Goal: Task Accomplishment & Management: Manage account settings

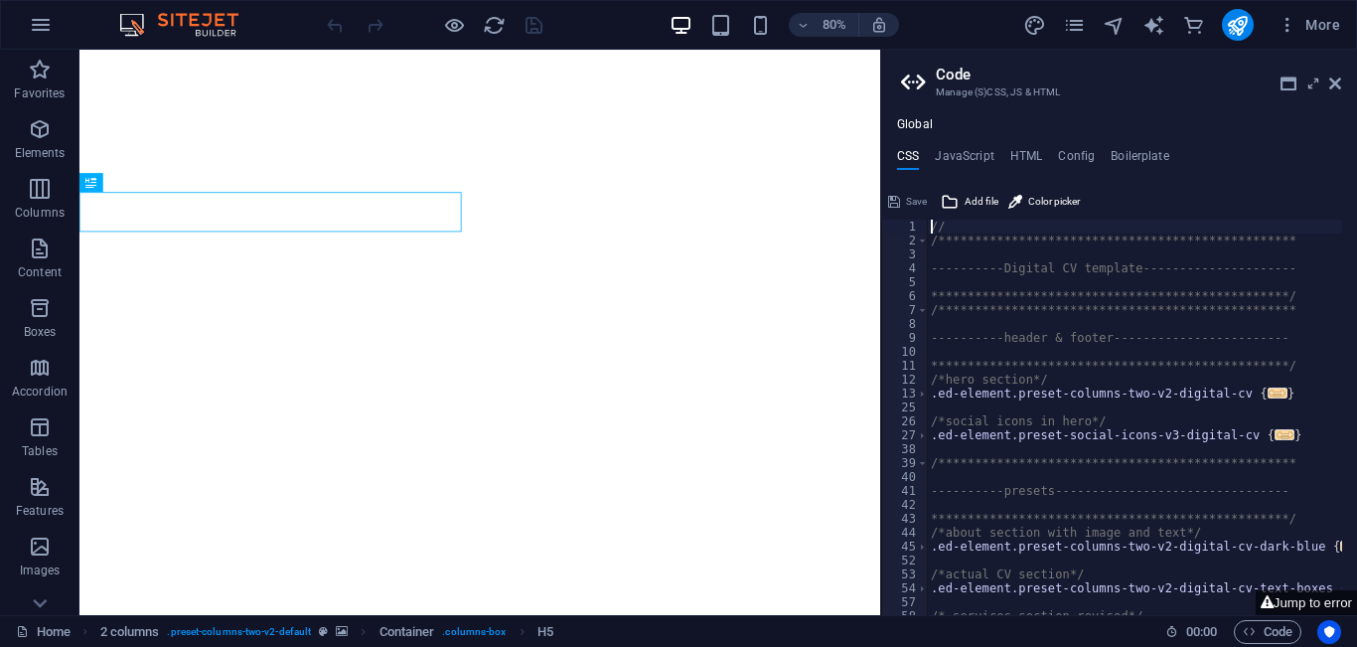
click at [1341, 85] on aside "**********" at bounding box center [1118, 332] width 477 height 565
click at [1335, 85] on icon at bounding box center [1335, 83] width 12 height 16
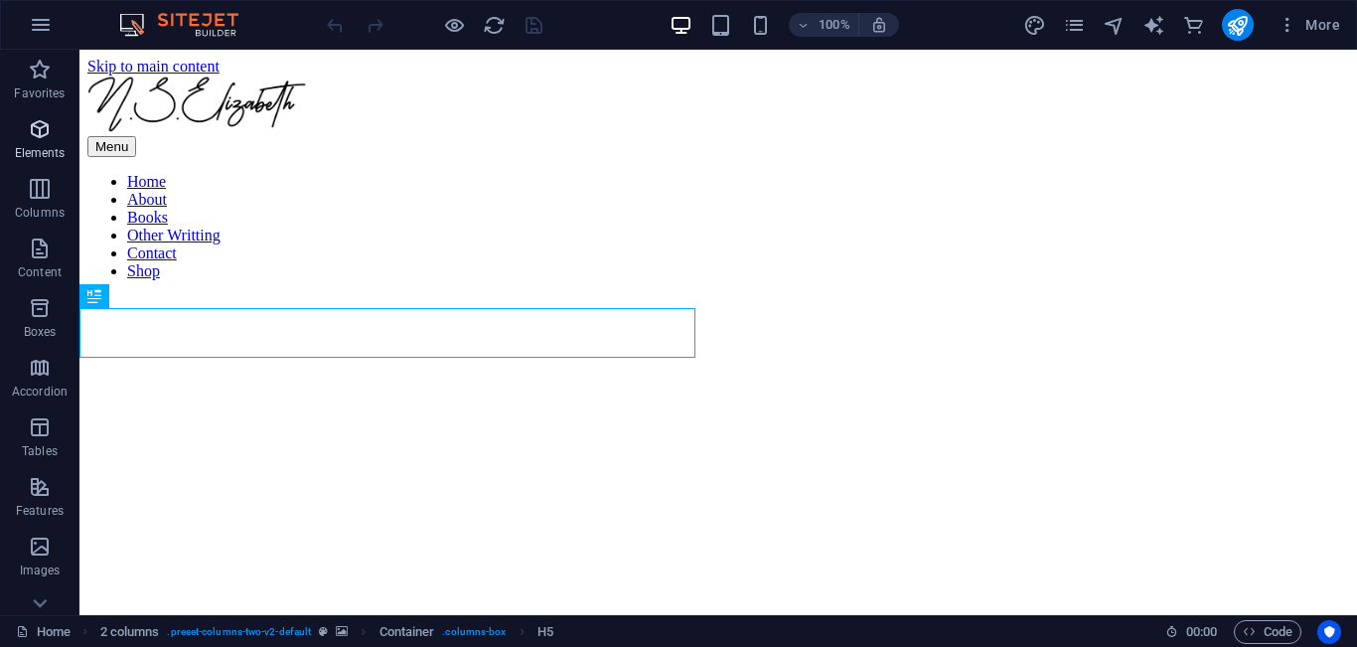
click at [40, 140] on icon "button" at bounding box center [40, 129] width 24 height 24
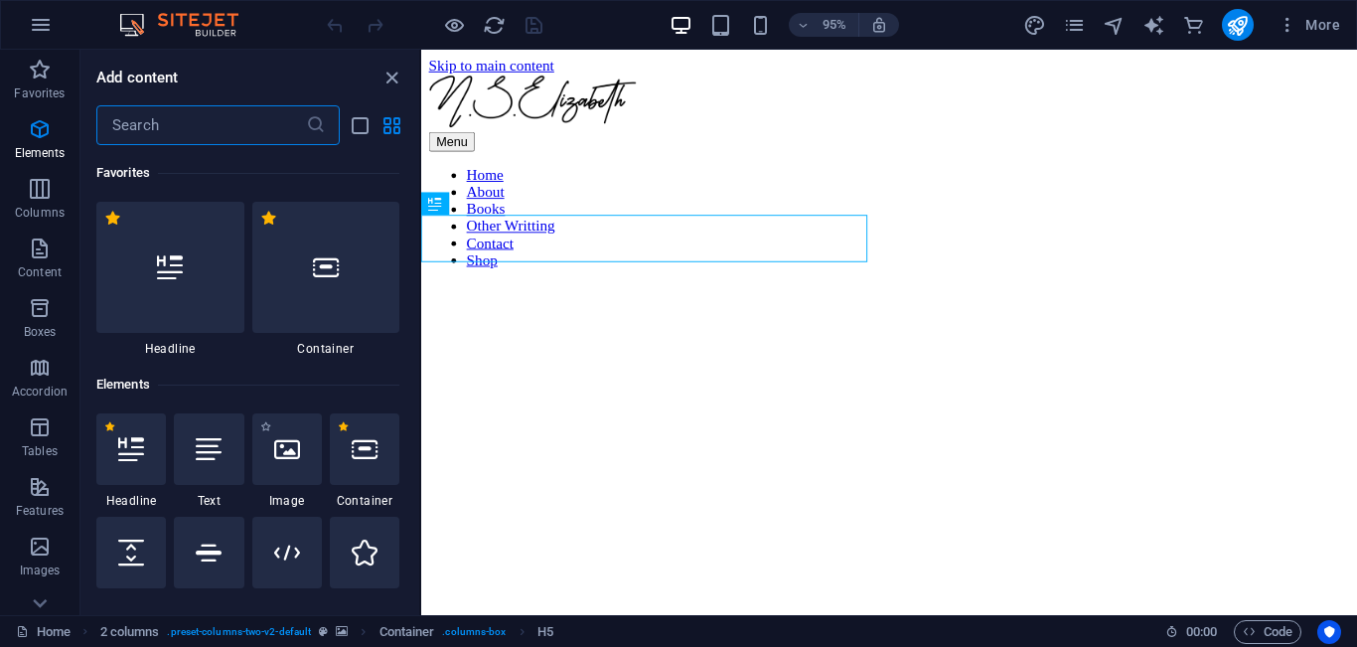
scroll to position [212, 0]
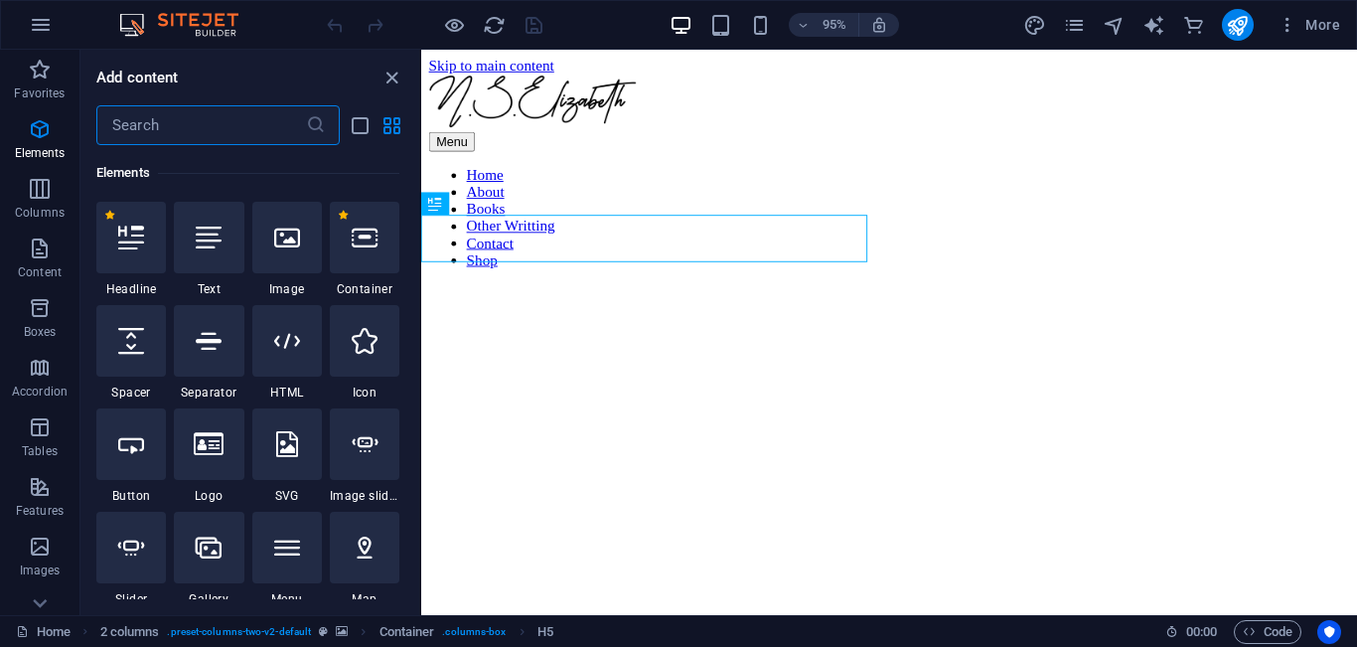
click at [201, 131] on input "text" at bounding box center [201, 125] width 210 height 40
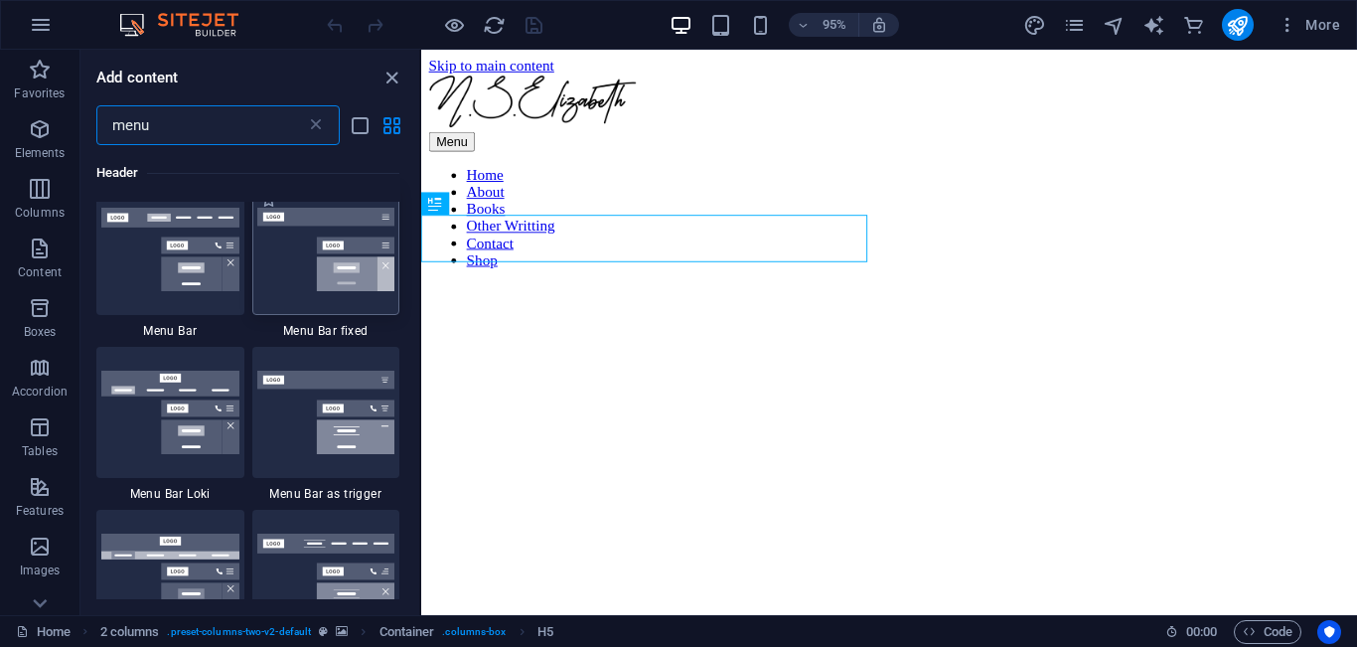
scroll to position [768, 0]
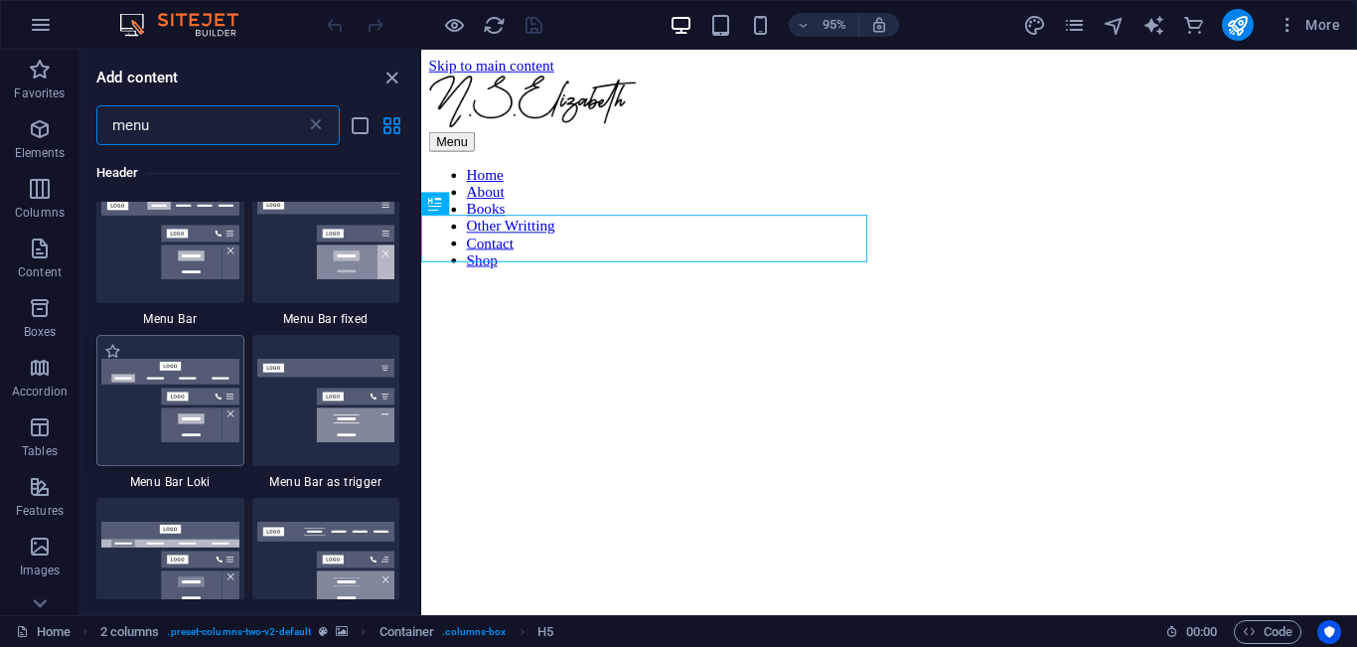
type input "menu"
click at [198, 390] on img at bounding box center [170, 400] width 138 height 83
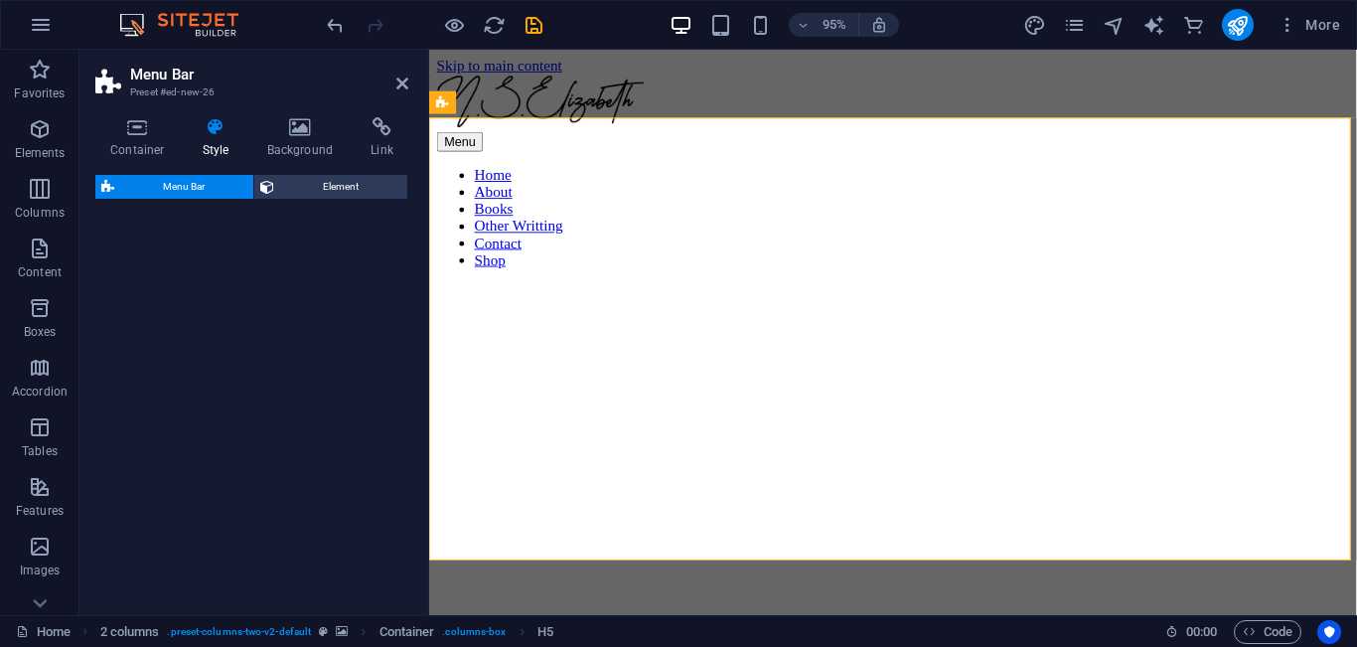
select select "rem"
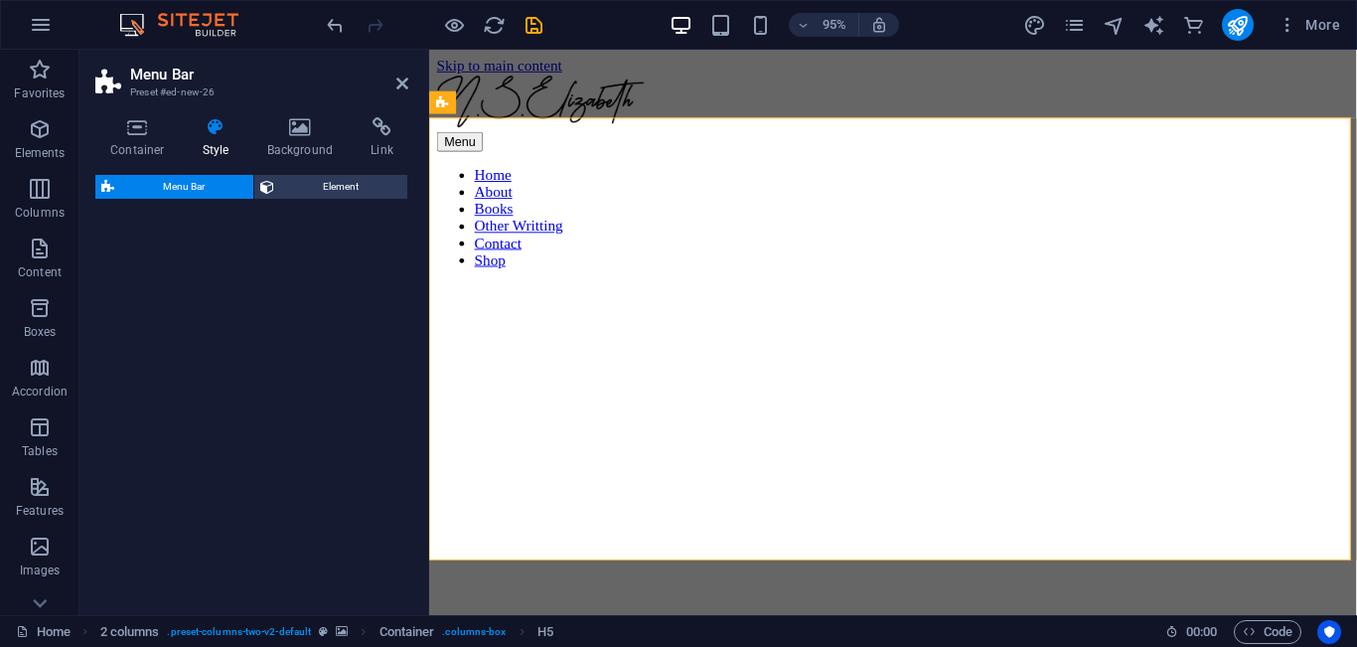
select select "rem"
select select "preset-menu-v2-loki"
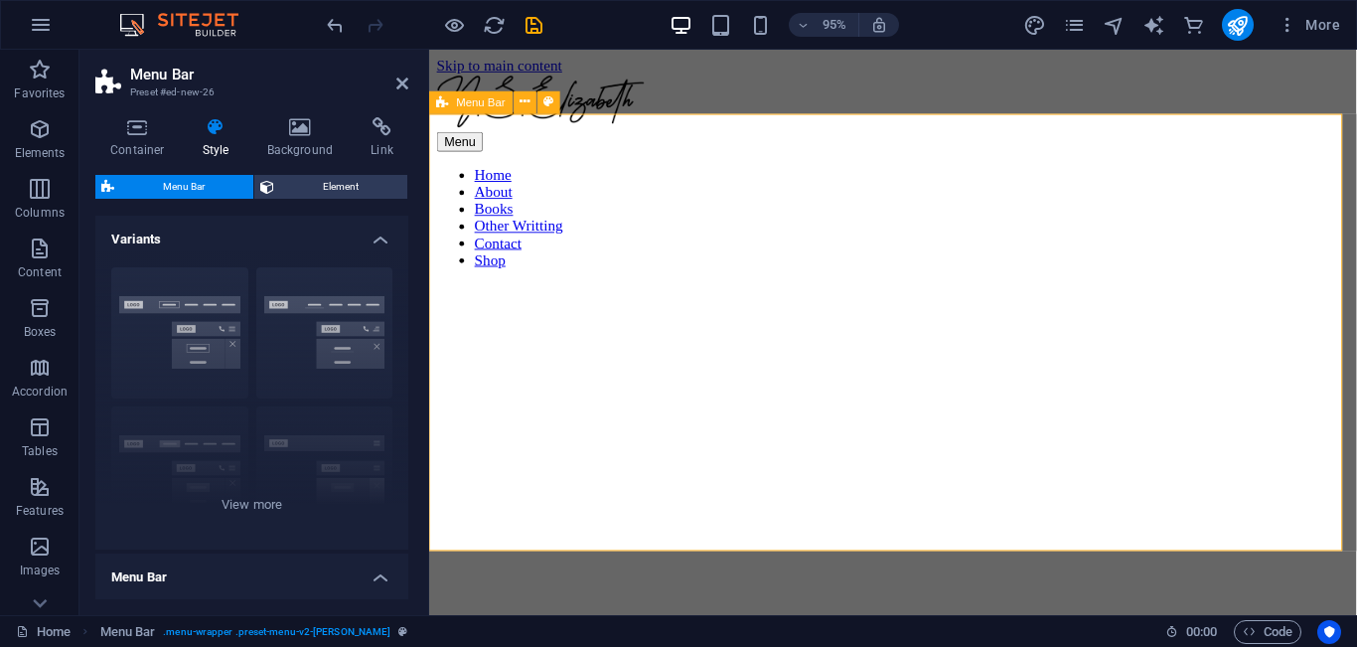
scroll to position [557, 0]
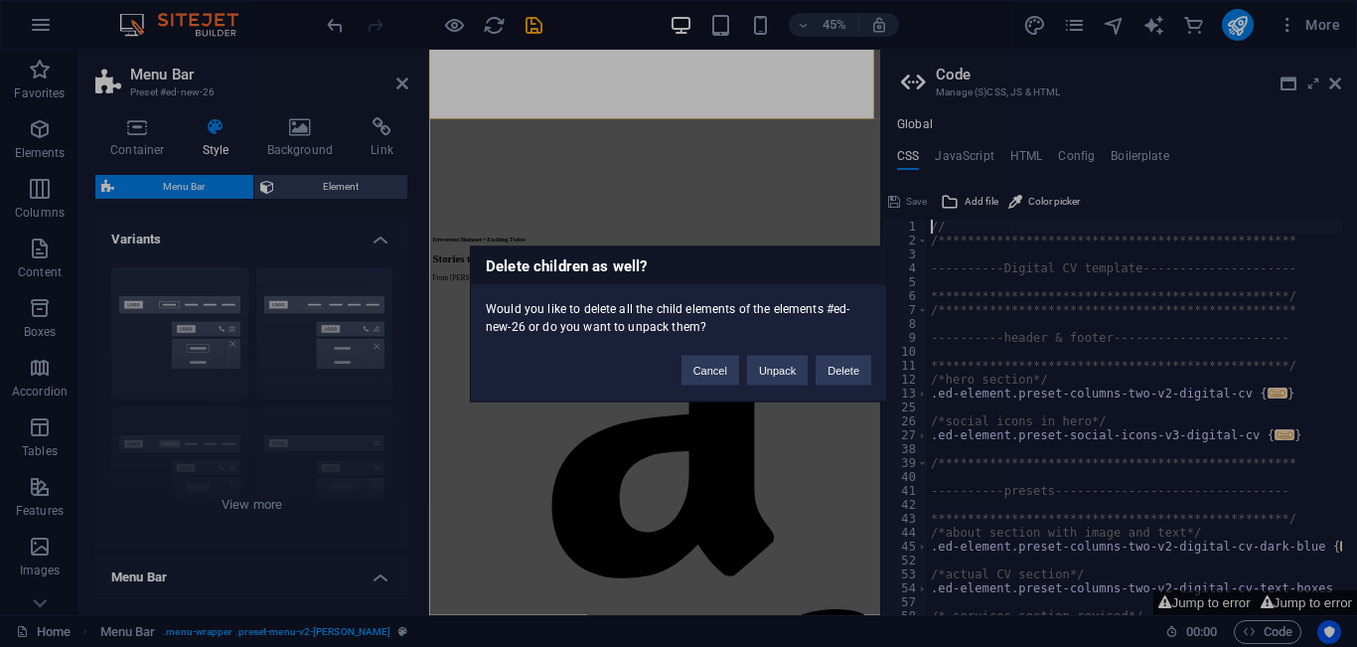
scroll to position [958, 0]
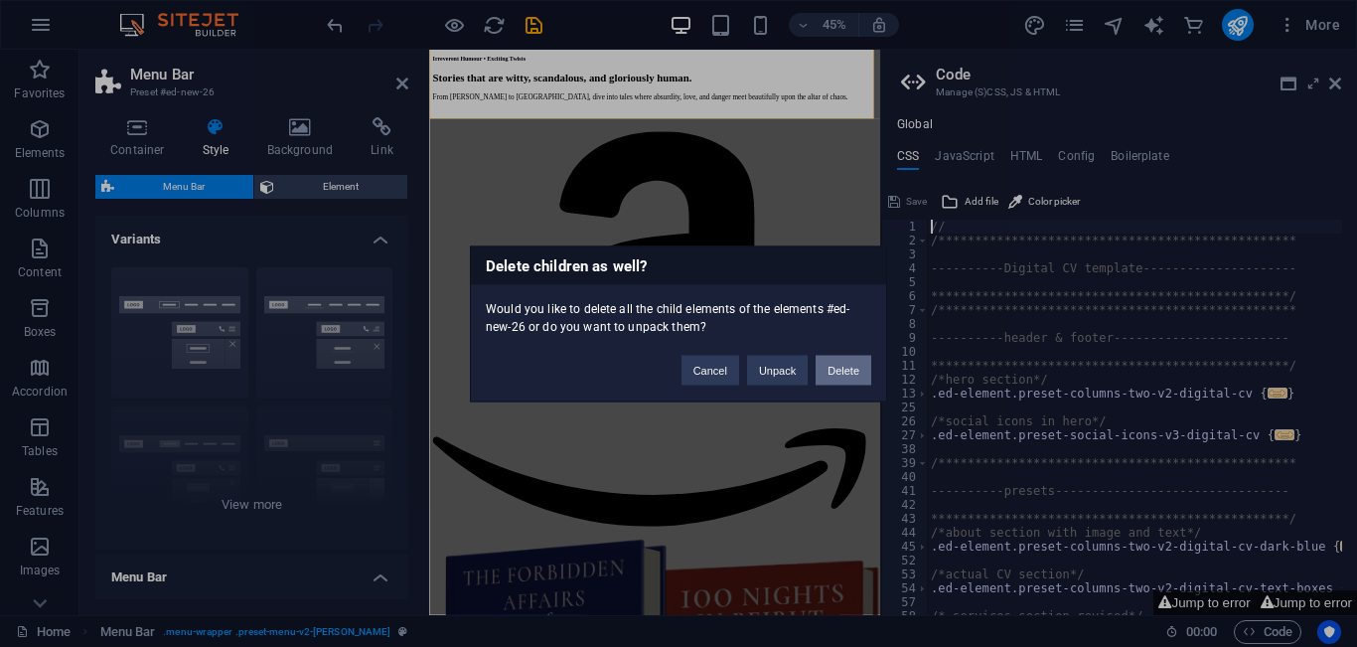
click at [825, 373] on button "Delete" at bounding box center [843, 370] width 56 height 30
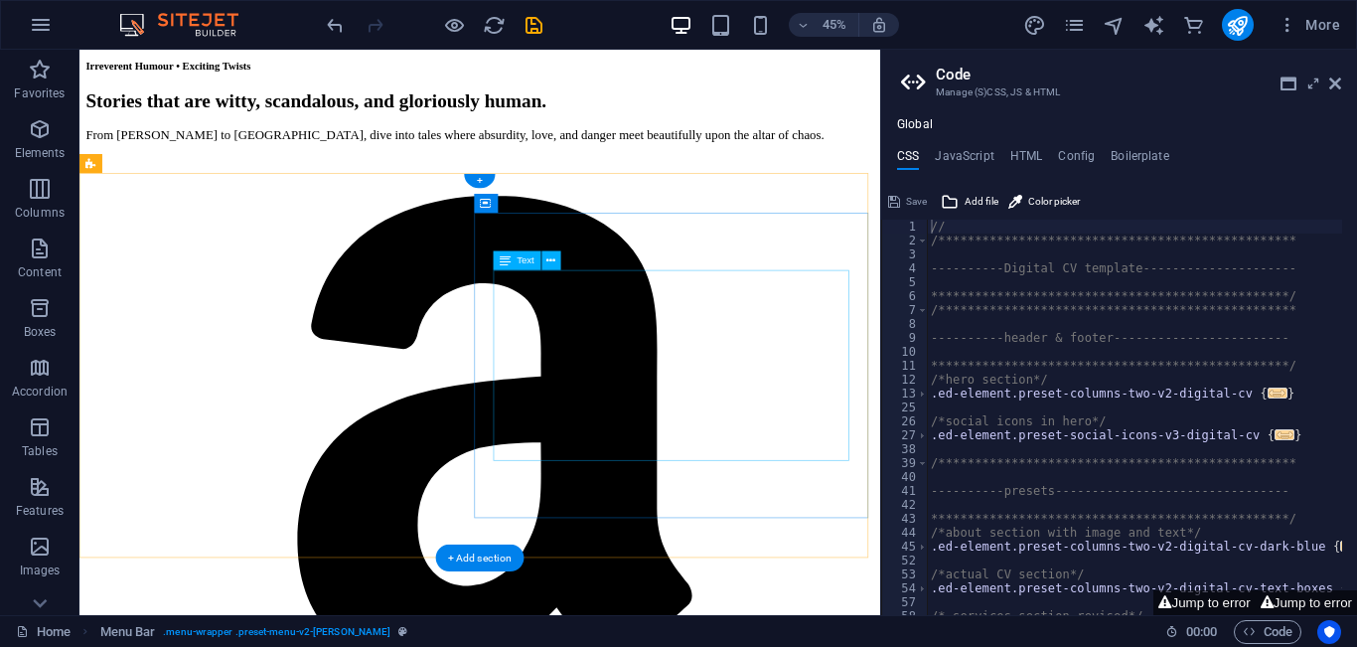
scroll to position [481, 0]
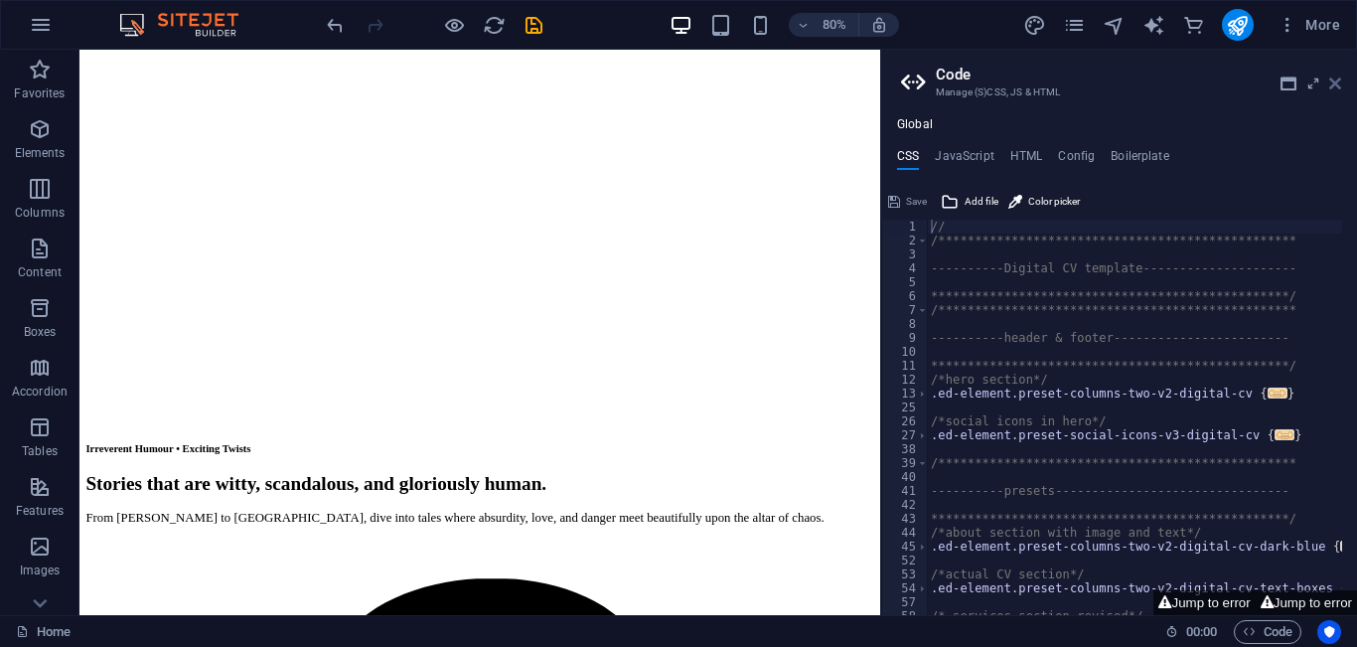
click at [1335, 77] on icon at bounding box center [1335, 83] width 12 height 16
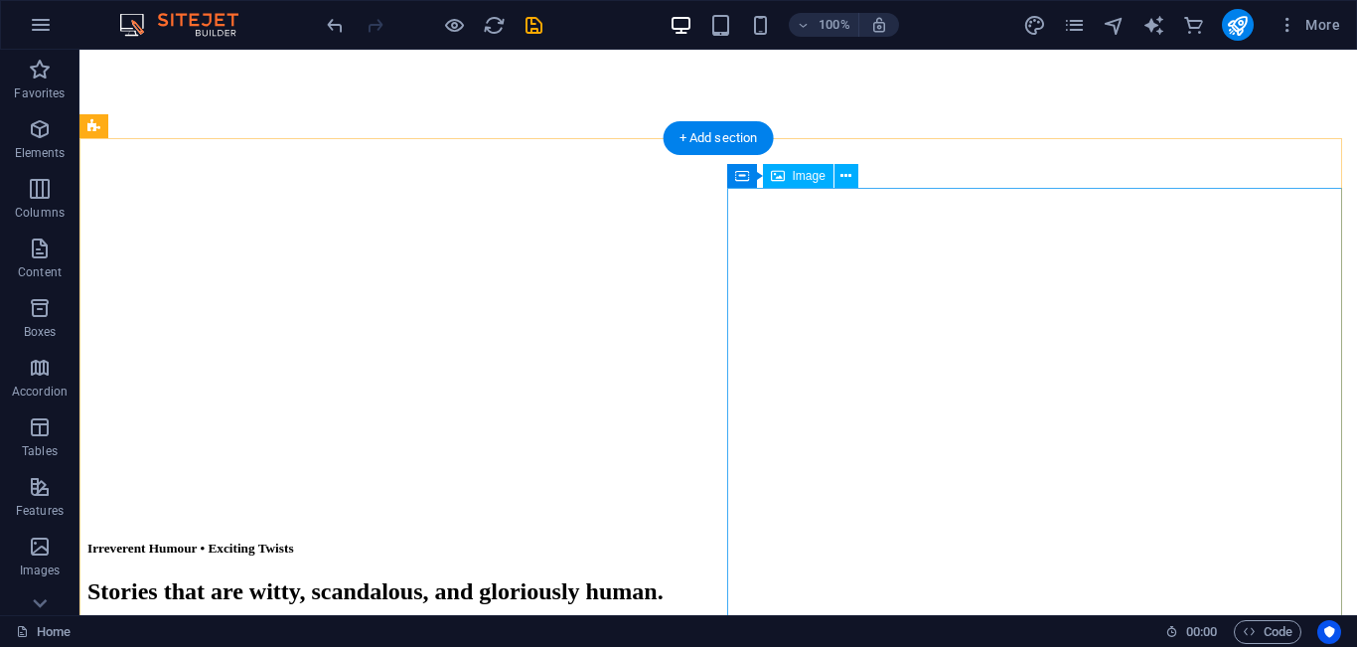
scroll to position [0, 0]
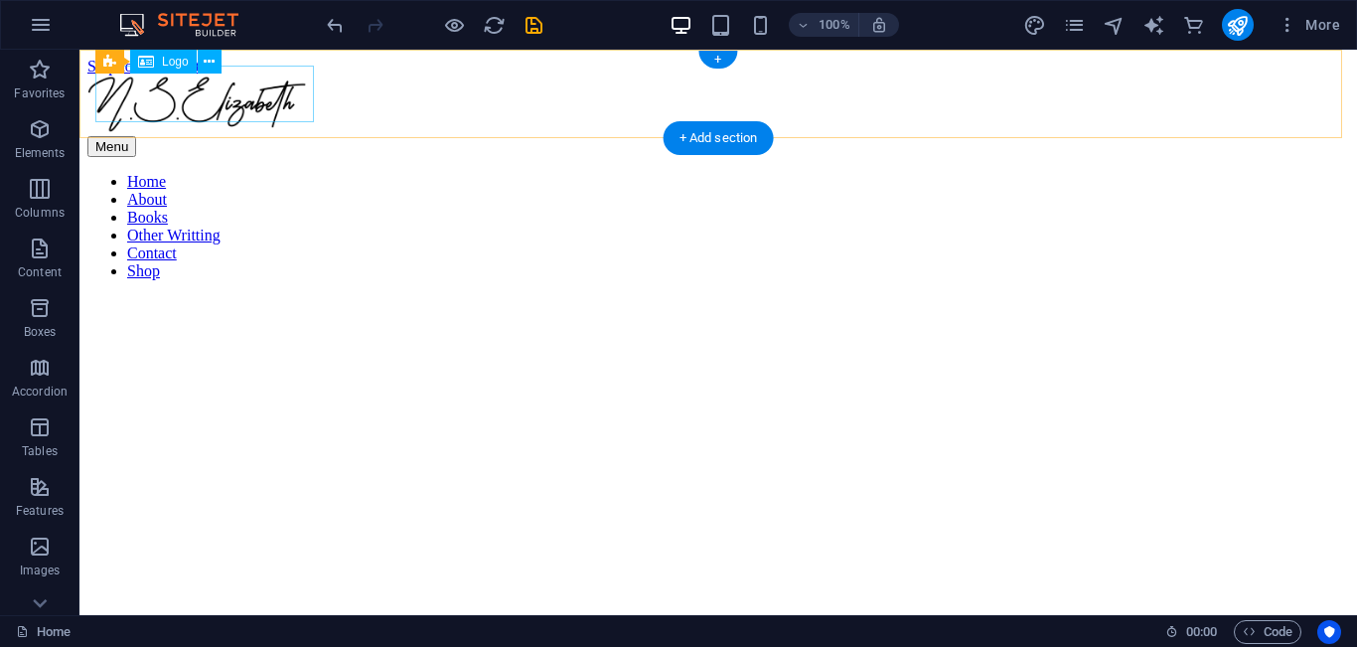
click at [231, 76] on div at bounding box center [717, 105] width 1261 height 61
select select "px"
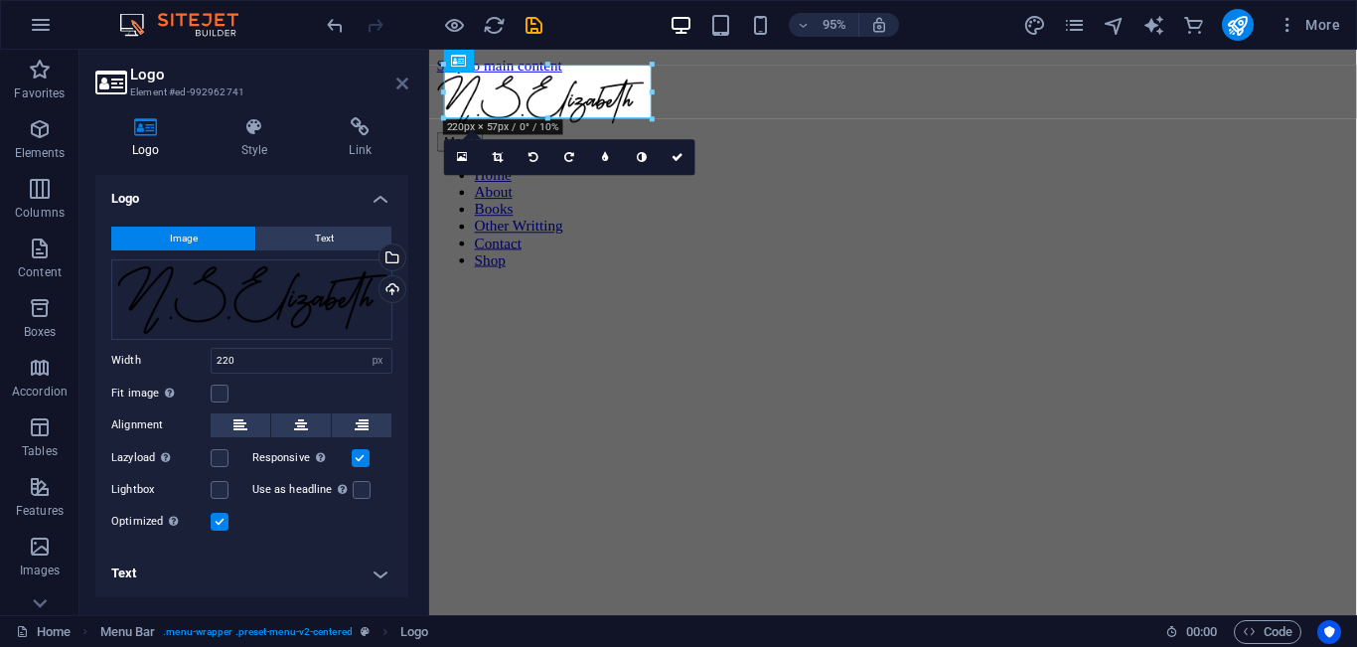
click at [403, 91] on link at bounding box center [402, 83] width 12 height 17
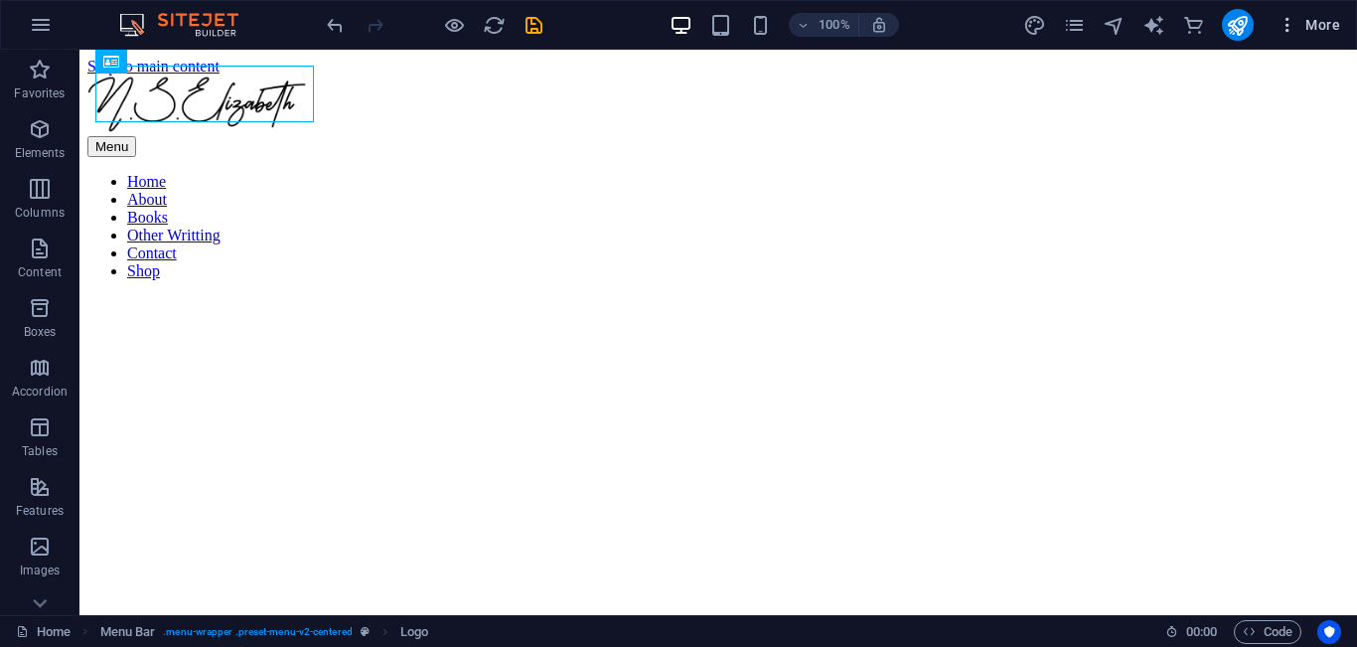
click at [1344, 25] on button "More" at bounding box center [1308, 25] width 78 height 32
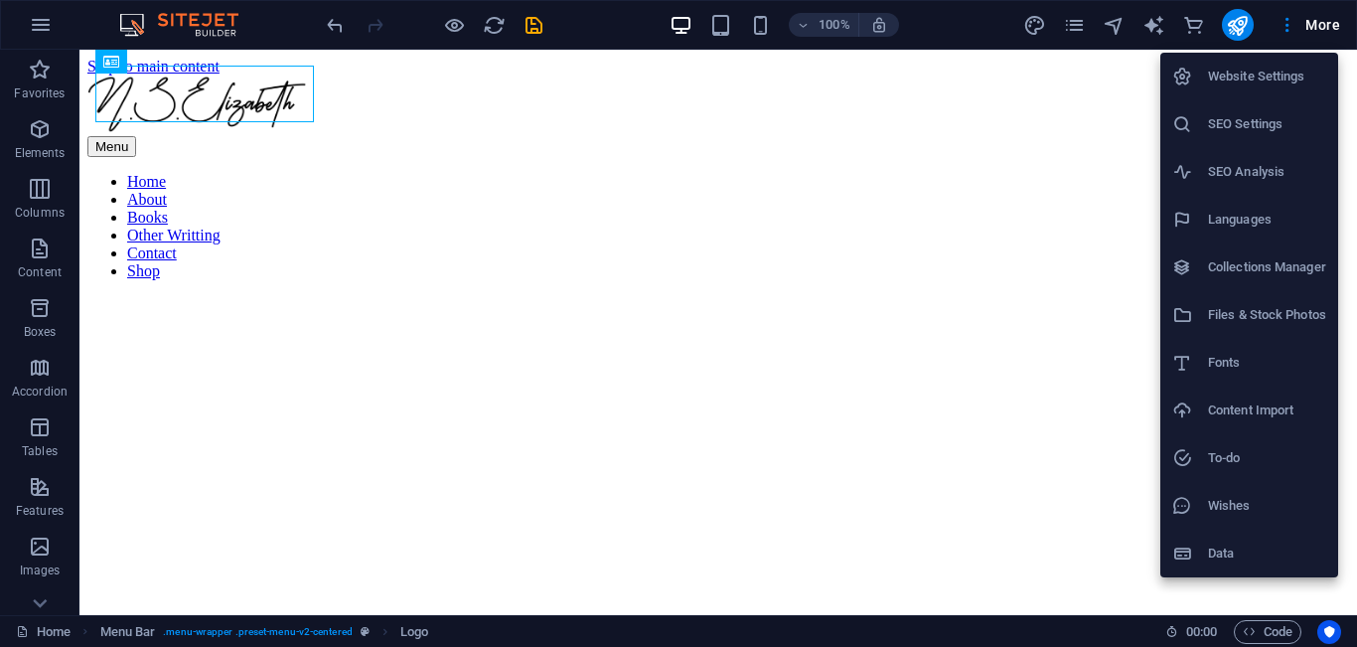
click at [1287, 78] on h6 "Website Settings" at bounding box center [1267, 77] width 118 height 24
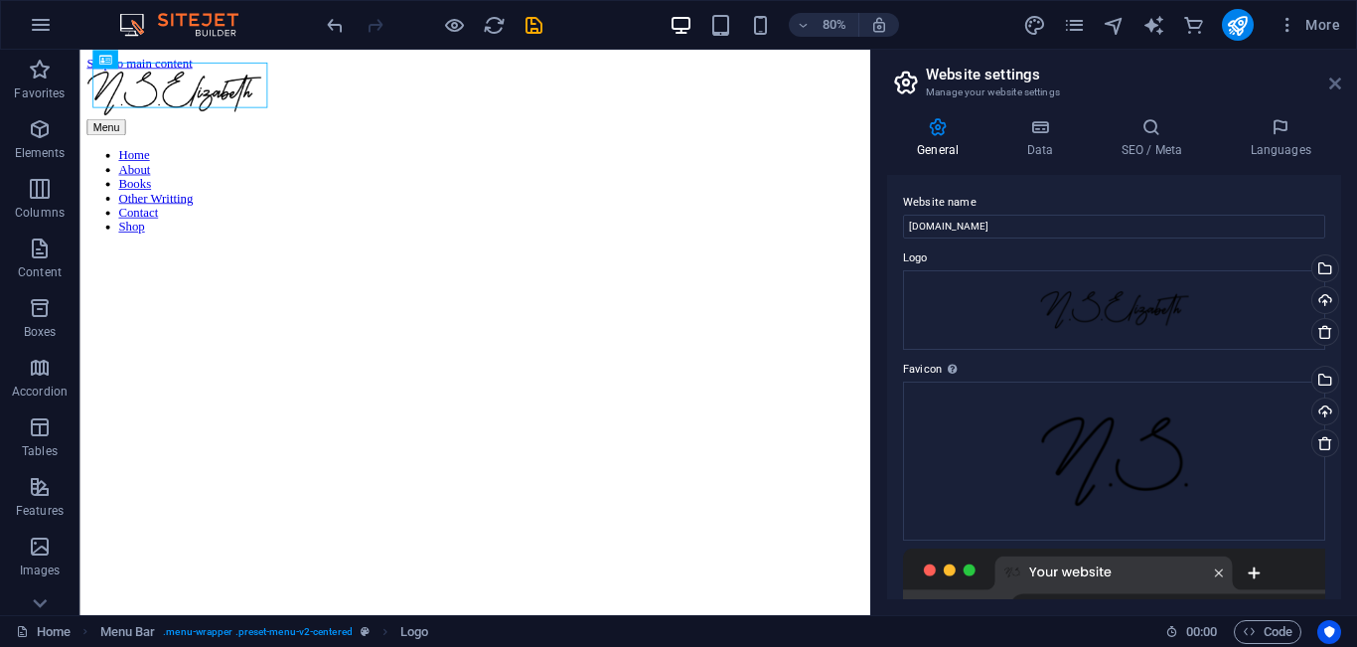
click at [1338, 87] on icon at bounding box center [1335, 83] width 12 height 16
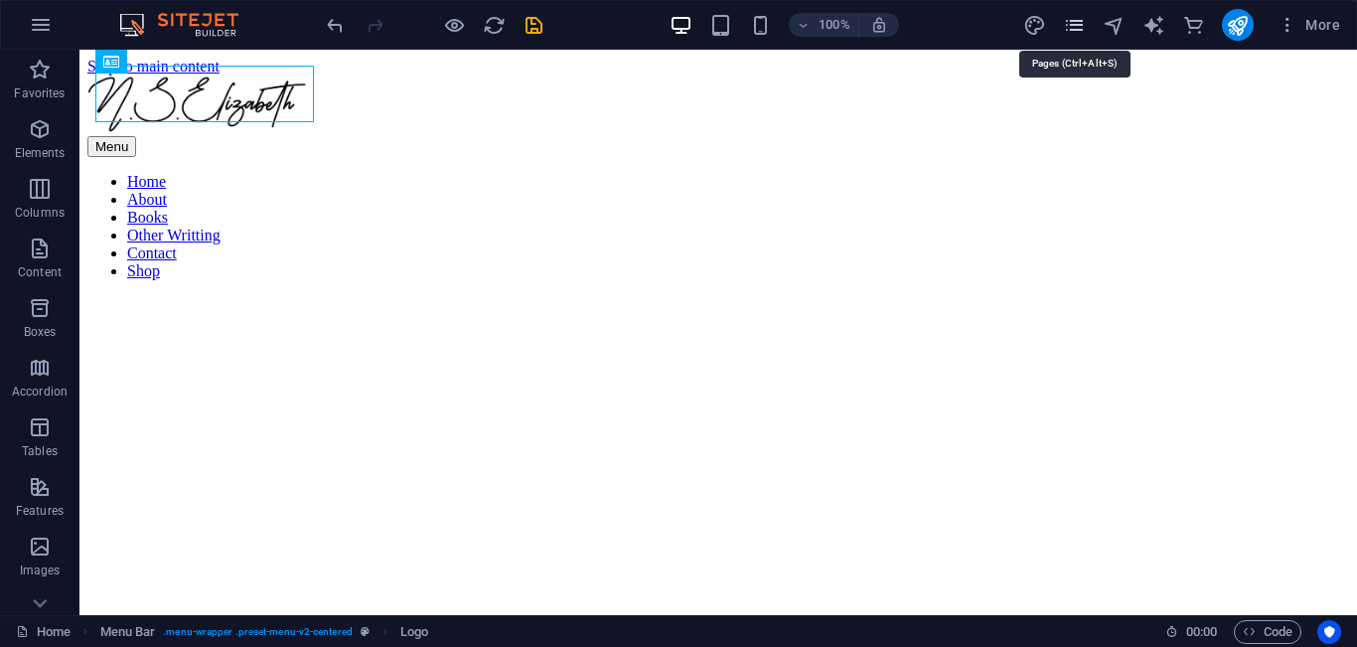
click at [1072, 31] on icon "pages" at bounding box center [1074, 25] width 23 height 23
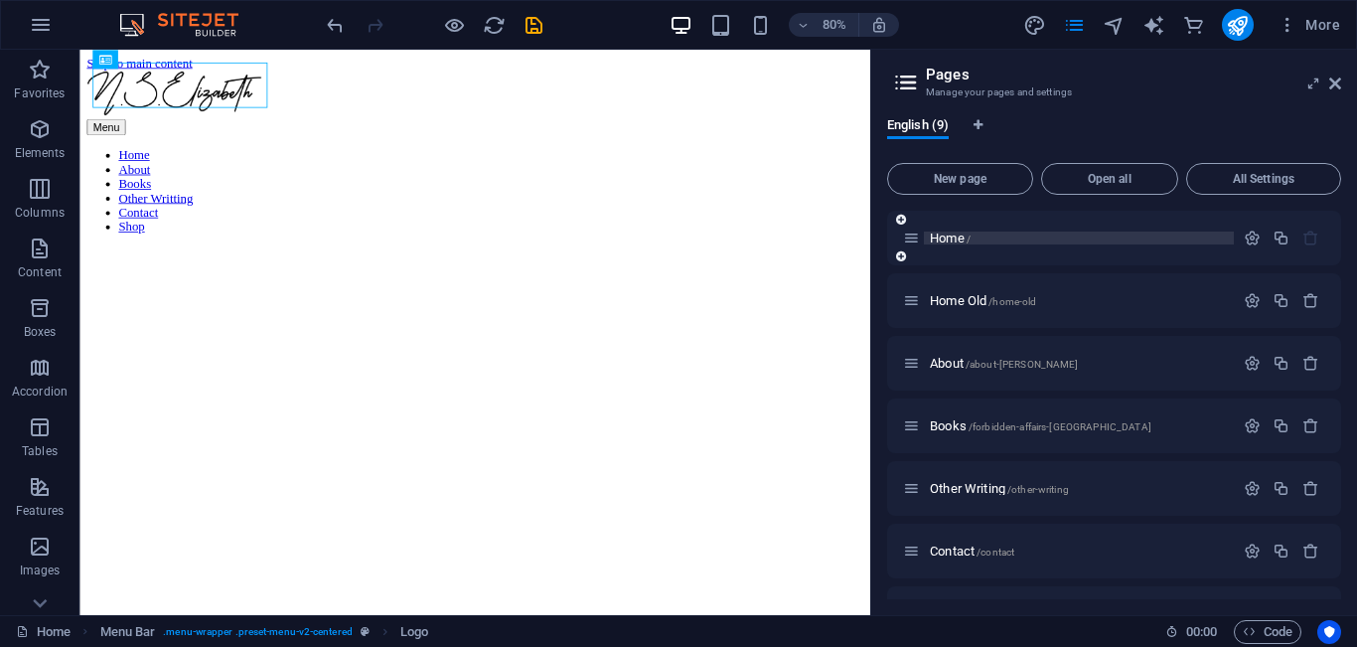
click at [945, 233] on span "Home /" at bounding box center [950, 237] width 41 height 15
click at [1243, 236] on icon "button" at bounding box center [1251, 237] width 17 height 17
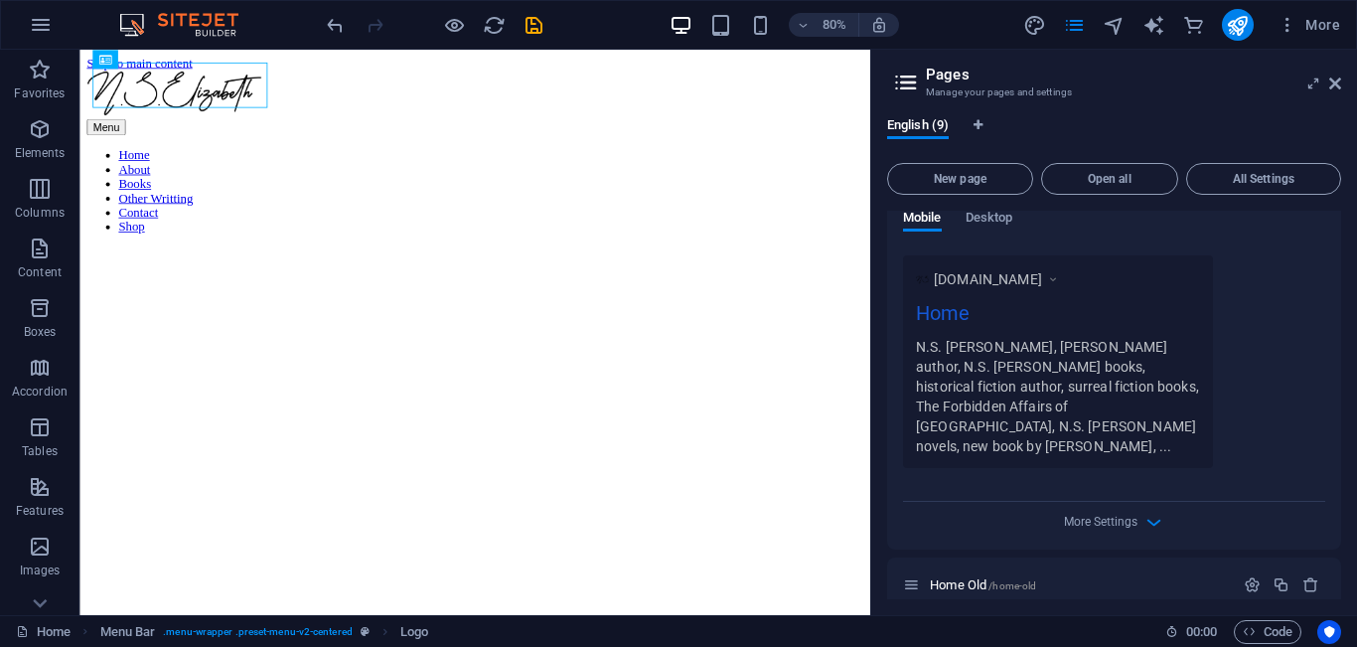
scroll to position [558, 0]
click at [1133, 508] on div "More Settings" at bounding box center [1114, 515] width 422 height 32
click at [1151, 507] on icon "button" at bounding box center [1153, 518] width 23 height 23
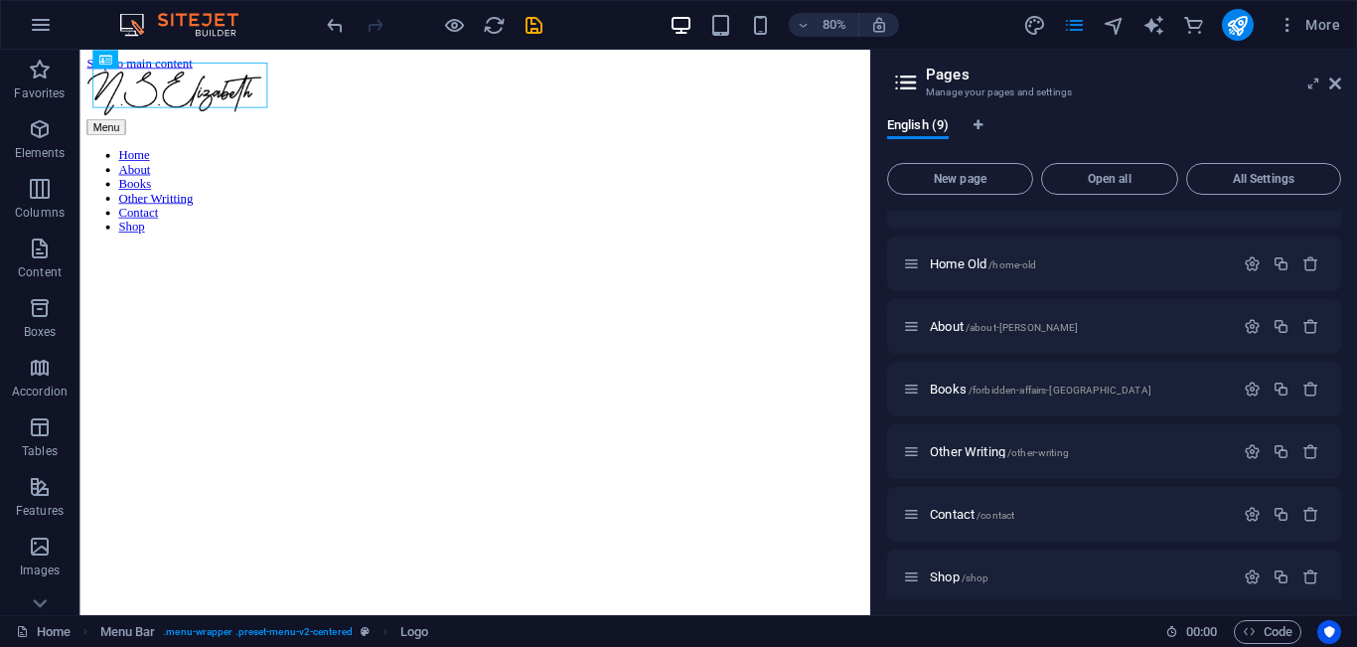
scroll to position [1437, 0]
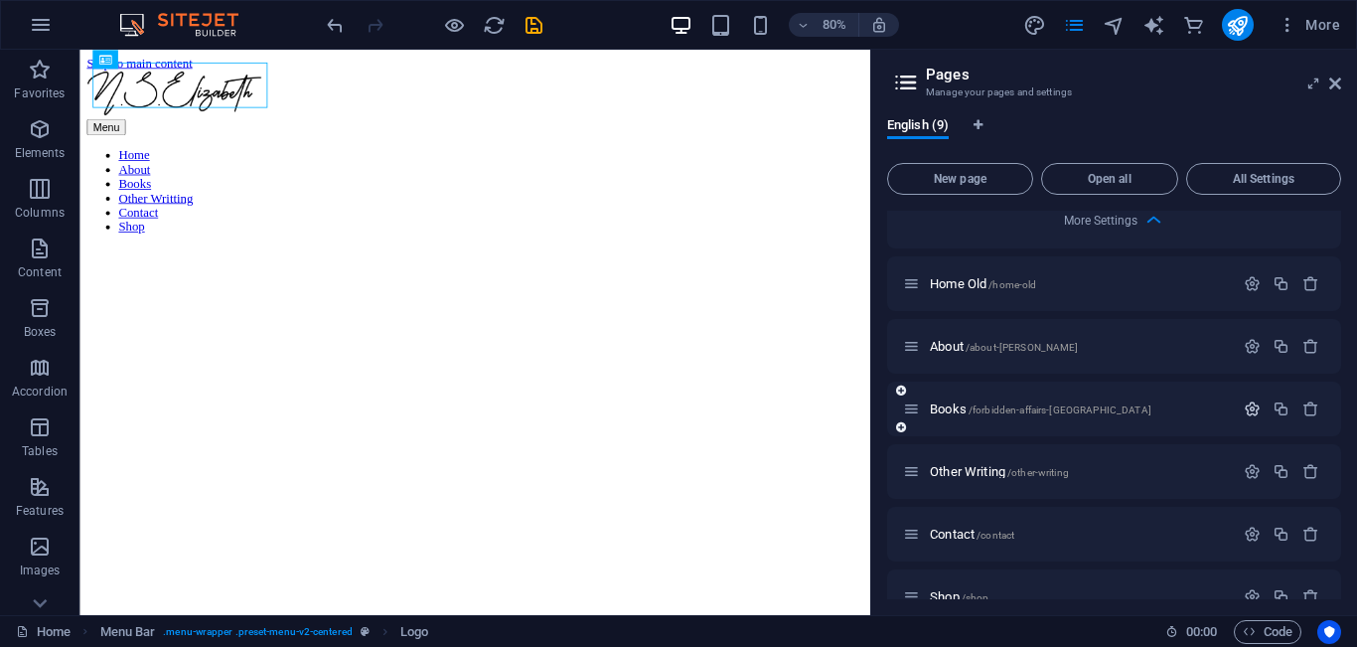
click at [1255, 400] on icon "button" at bounding box center [1251, 408] width 17 height 17
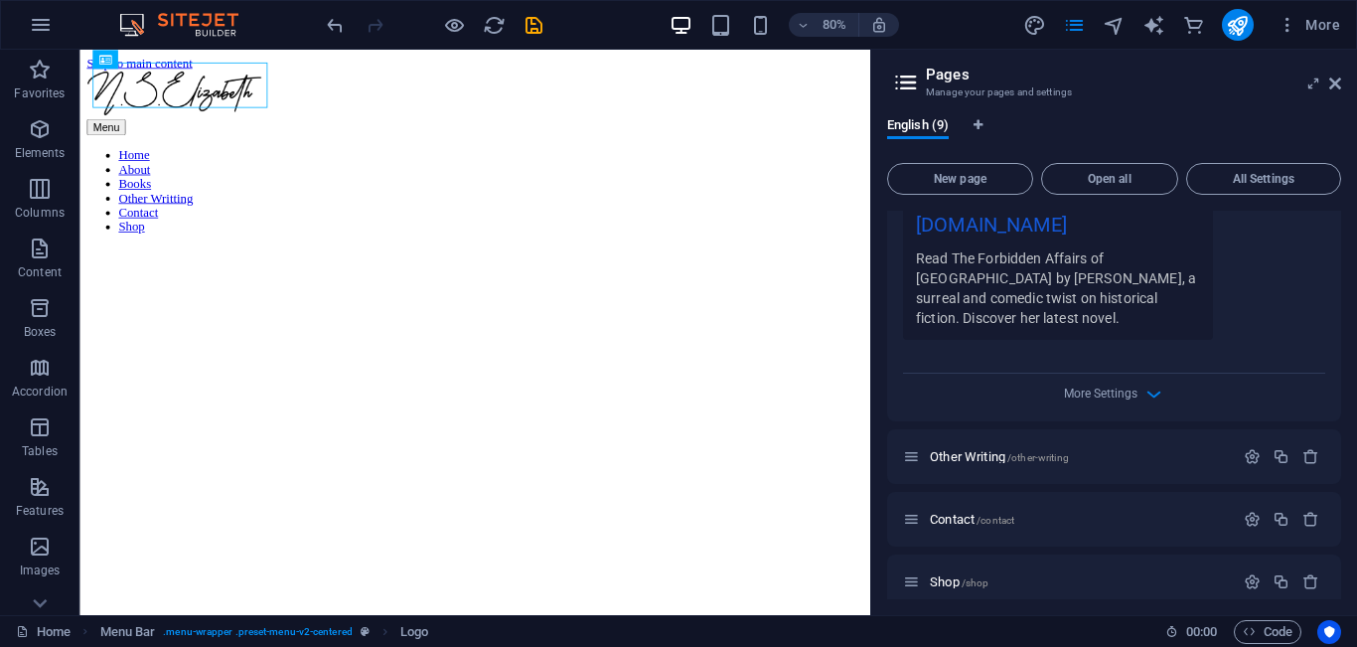
scroll to position [2339, 0]
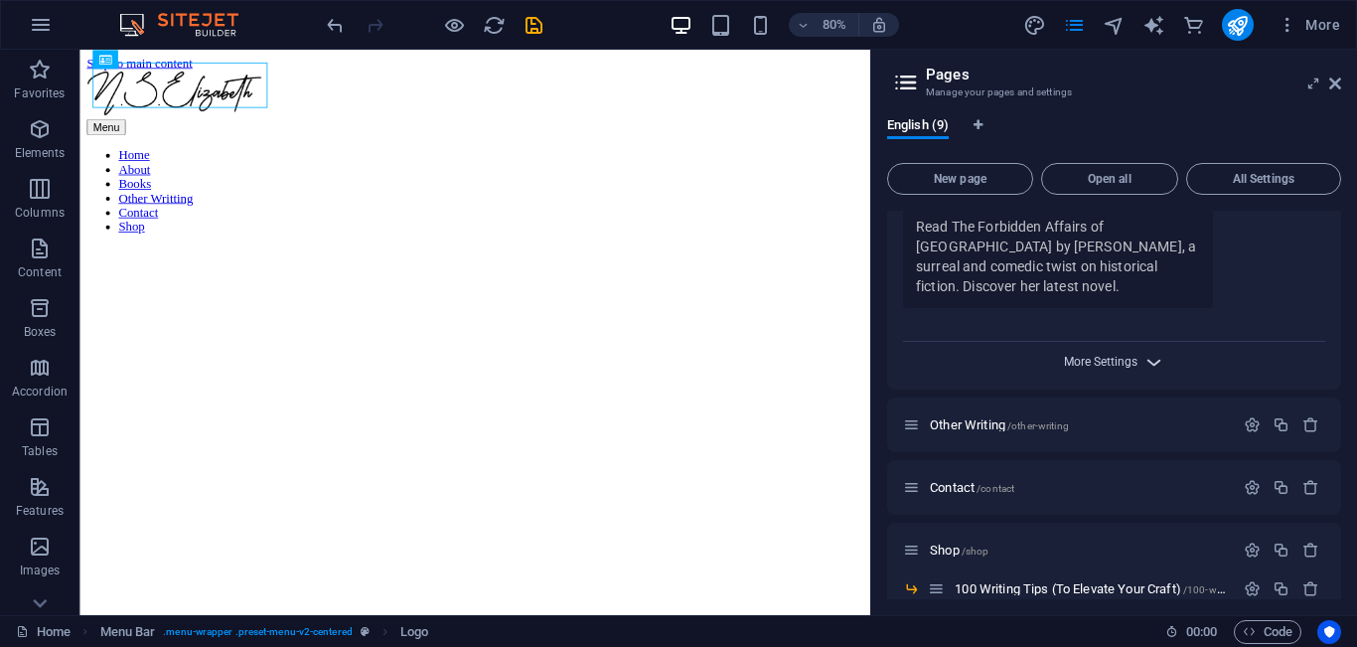
click at [1120, 355] on span "More Settings" at bounding box center [1100, 362] width 73 height 14
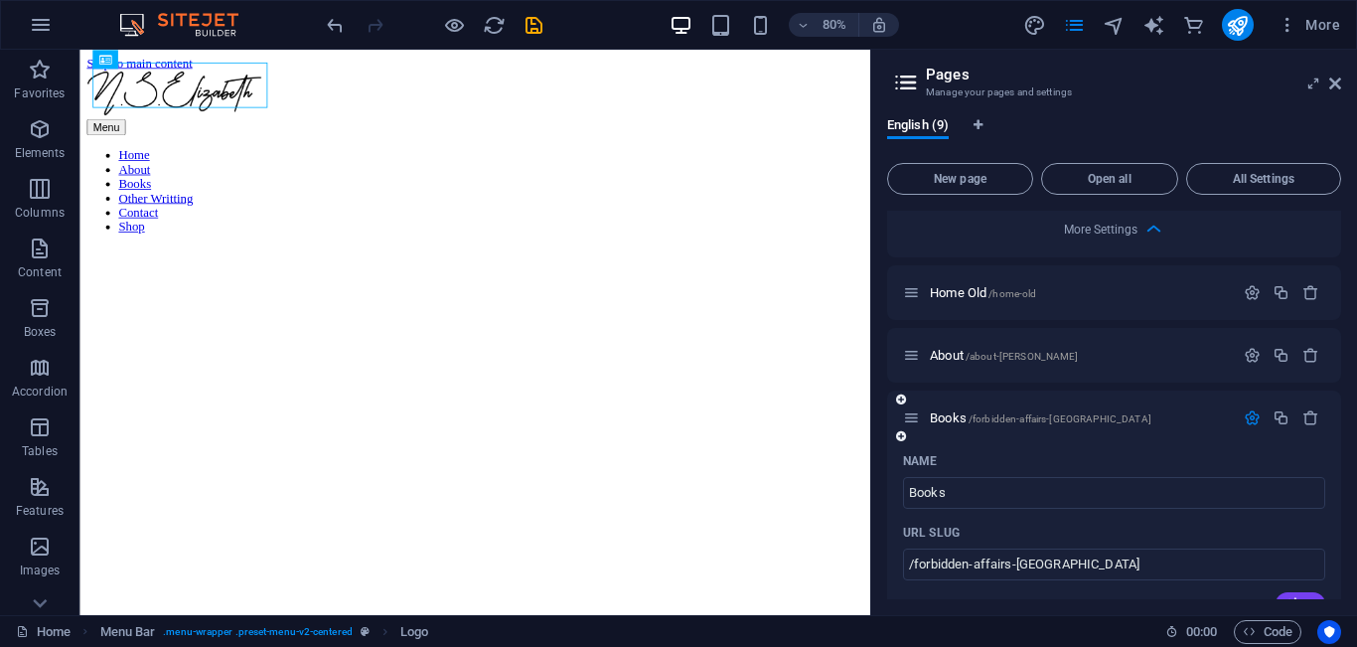
scroll to position [1410, 0]
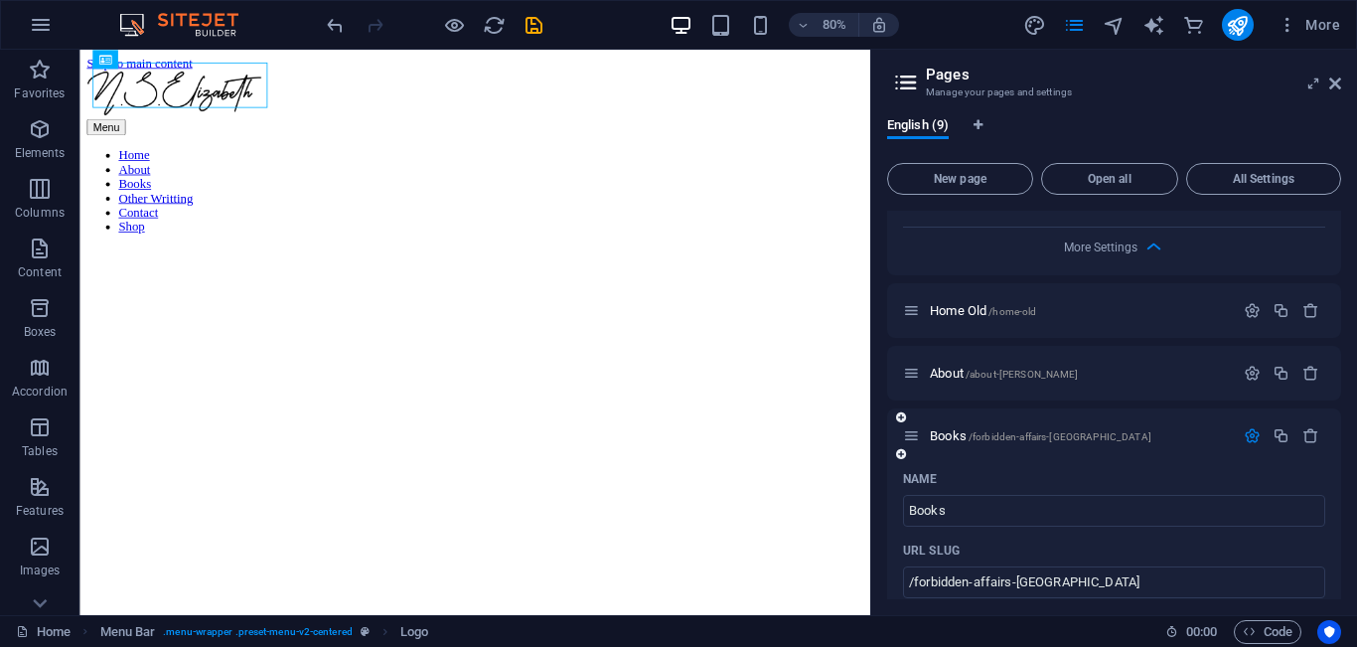
click at [1243, 427] on icon "button" at bounding box center [1251, 435] width 17 height 17
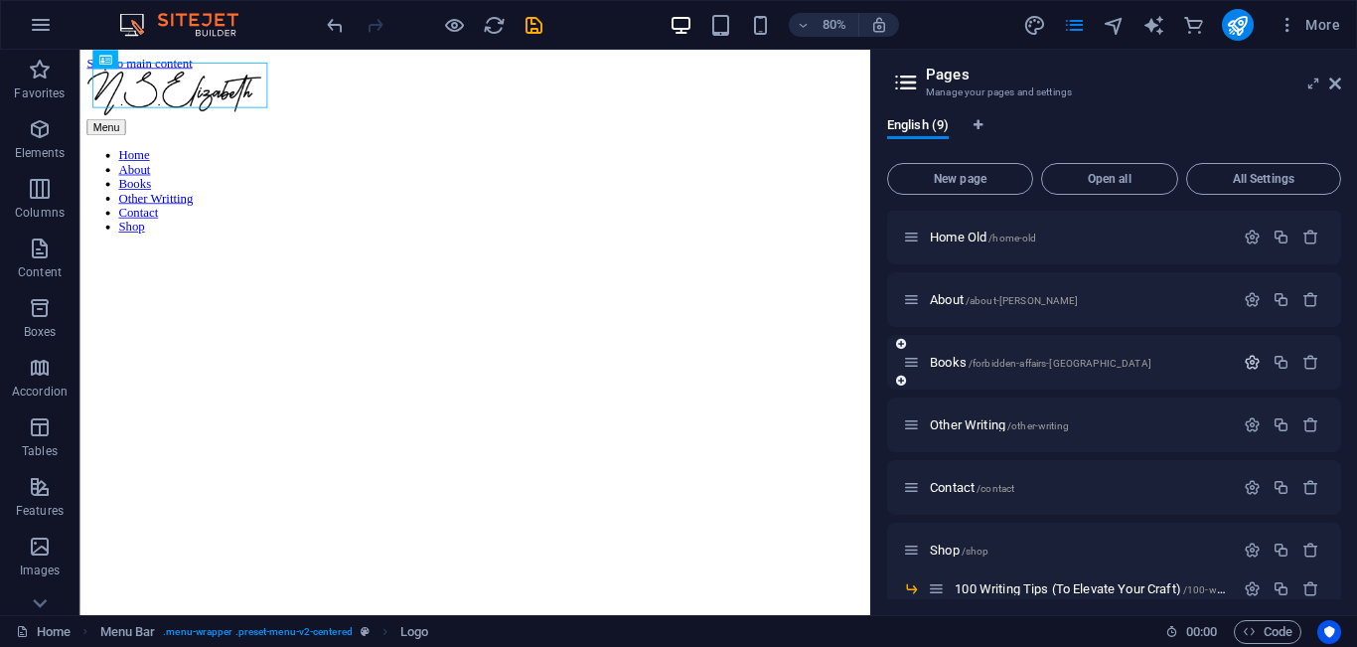
scroll to position [1523, 0]
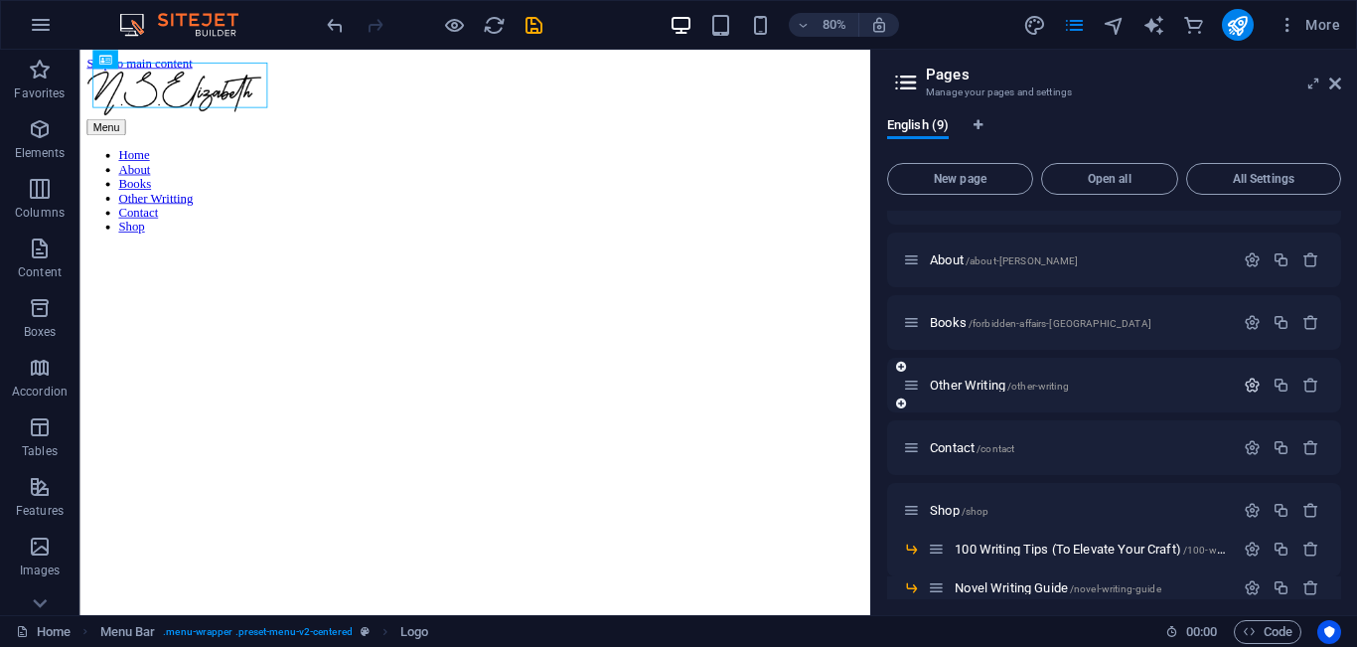
click at [1244, 376] on icon "button" at bounding box center [1251, 384] width 17 height 17
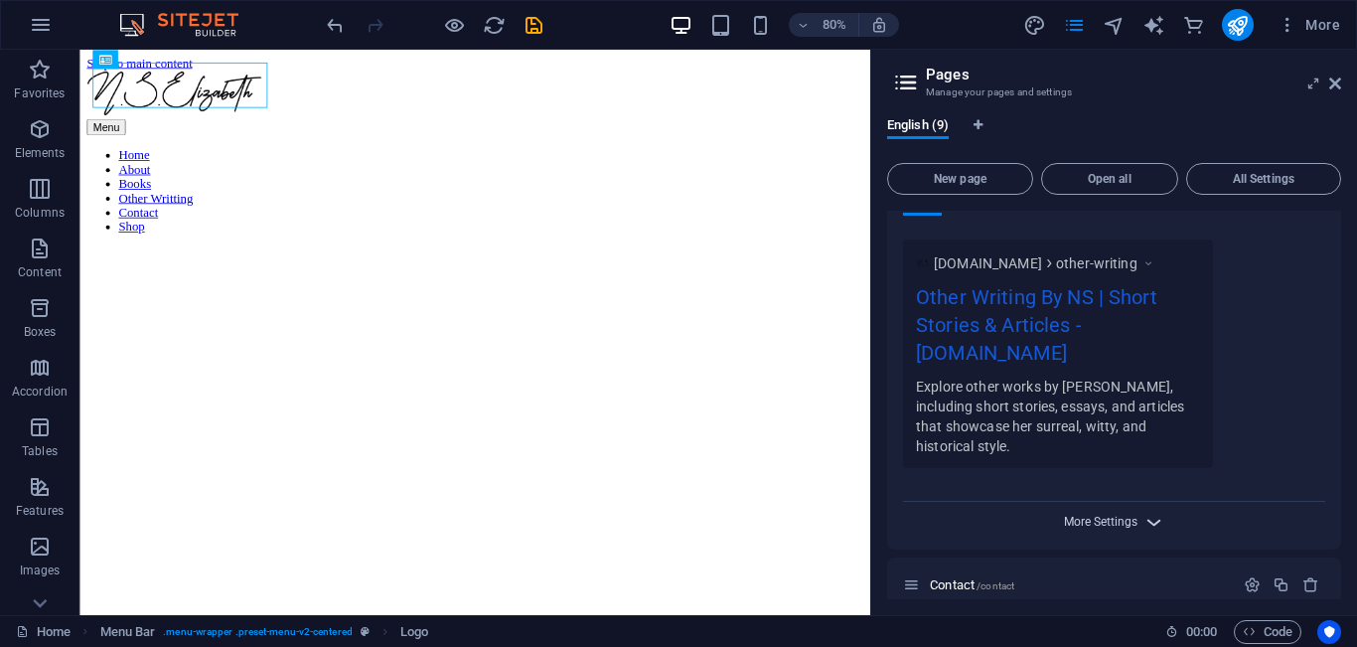
click at [1101, 514] on span "More Settings" at bounding box center [1100, 521] width 73 height 14
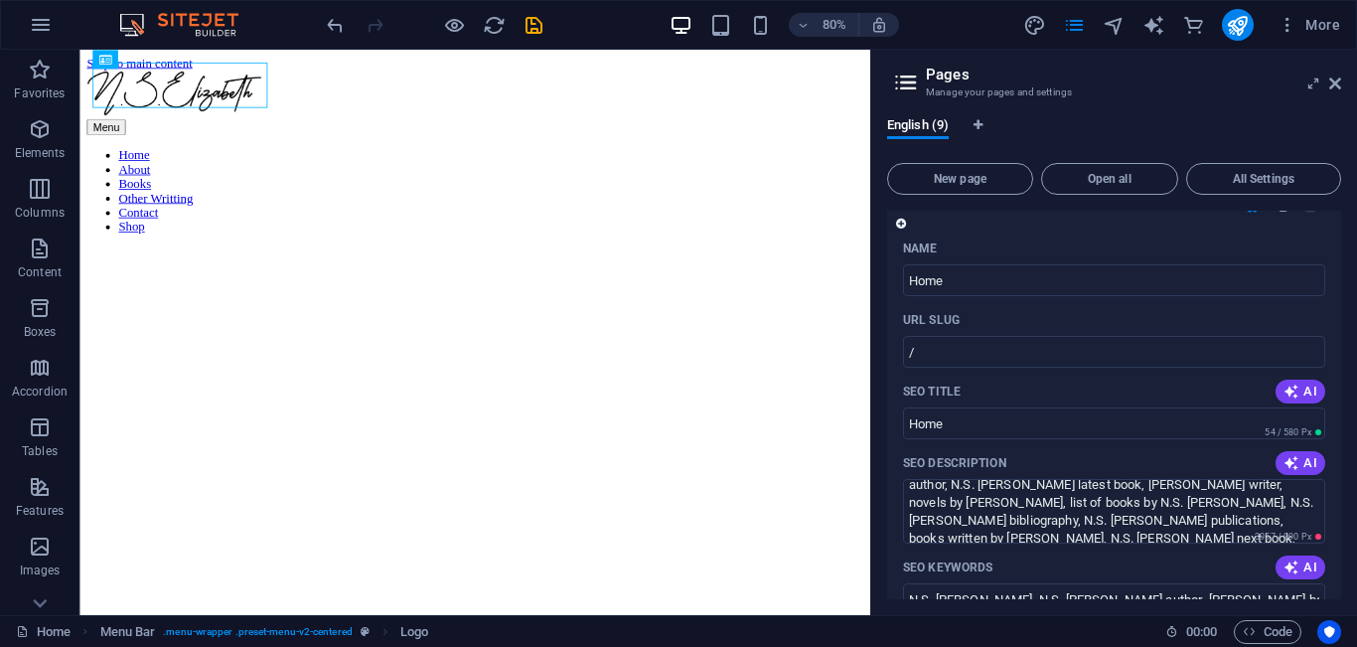
scroll to position [0, 0]
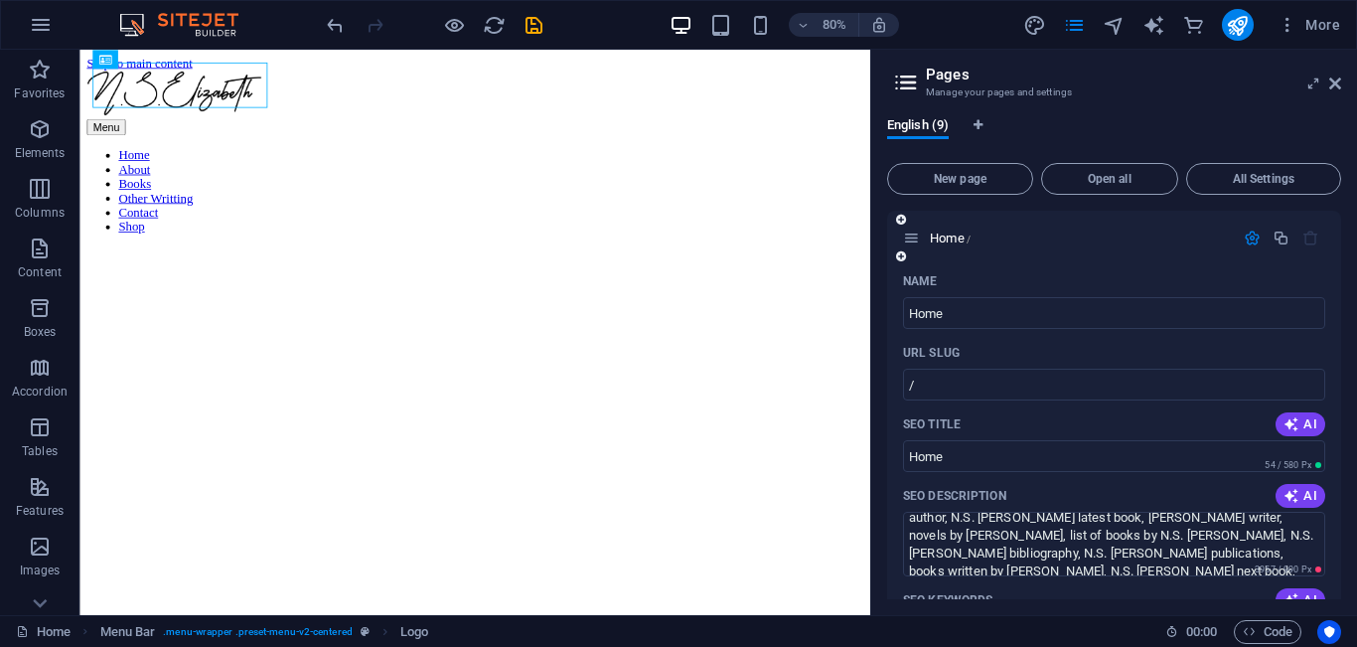
click at [1248, 250] on div "Home /" at bounding box center [1114, 238] width 454 height 55
click at [1248, 241] on icon "button" at bounding box center [1251, 237] width 17 height 17
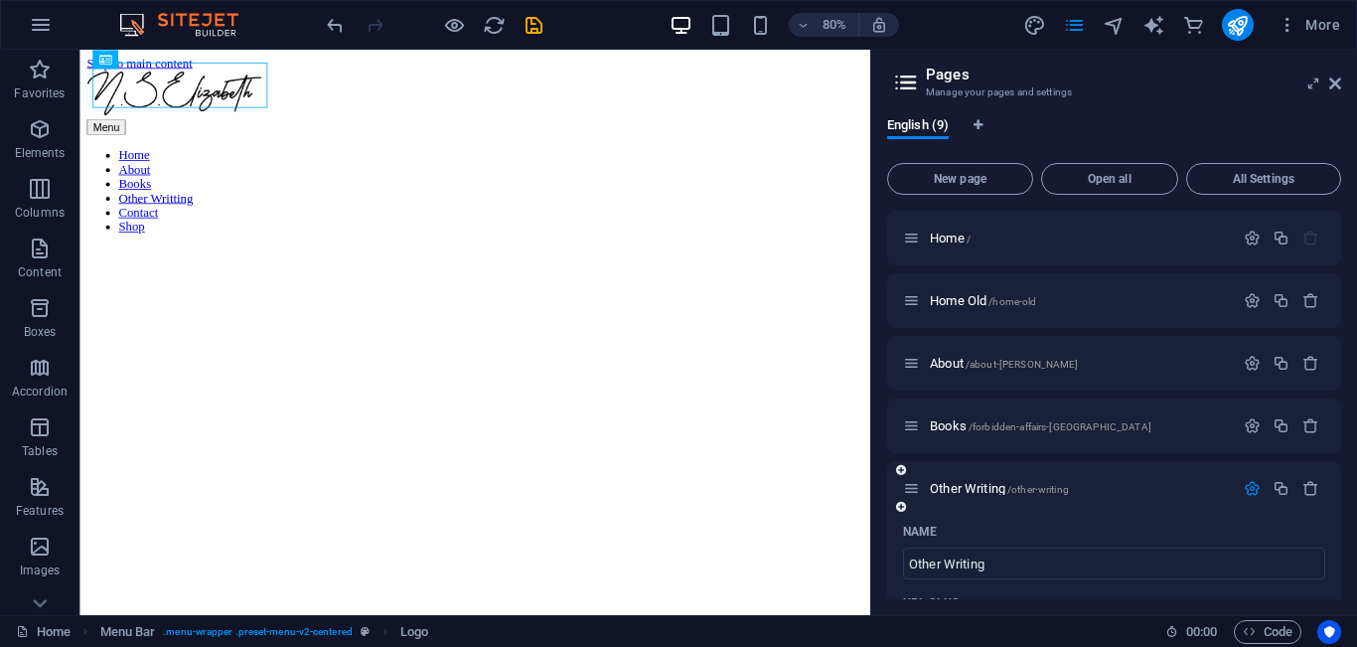
click at [1254, 482] on icon "button" at bounding box center [1251, 488] width 17 height 17
click at [1333, 77] on icon at bounding box center [1335, 83] width 12 height 16
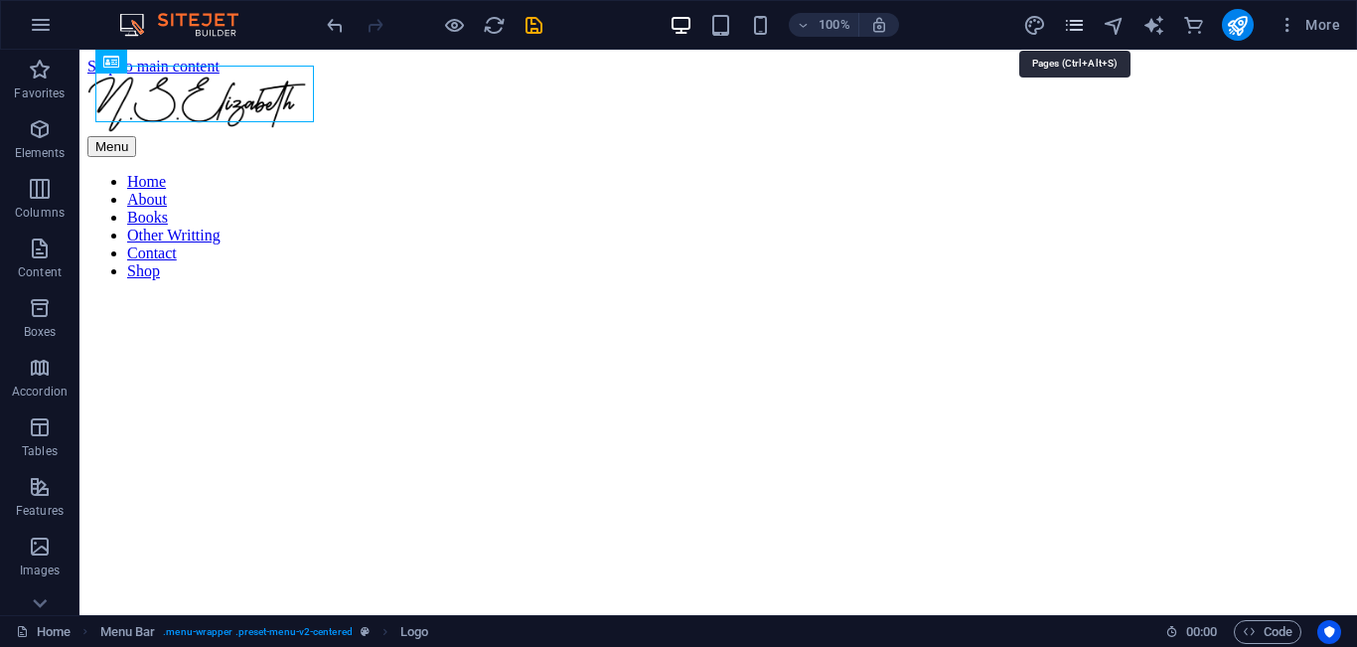
click at [1070, 22] on icon "pages" at bounding box center [1074, 25] width 23 height 23
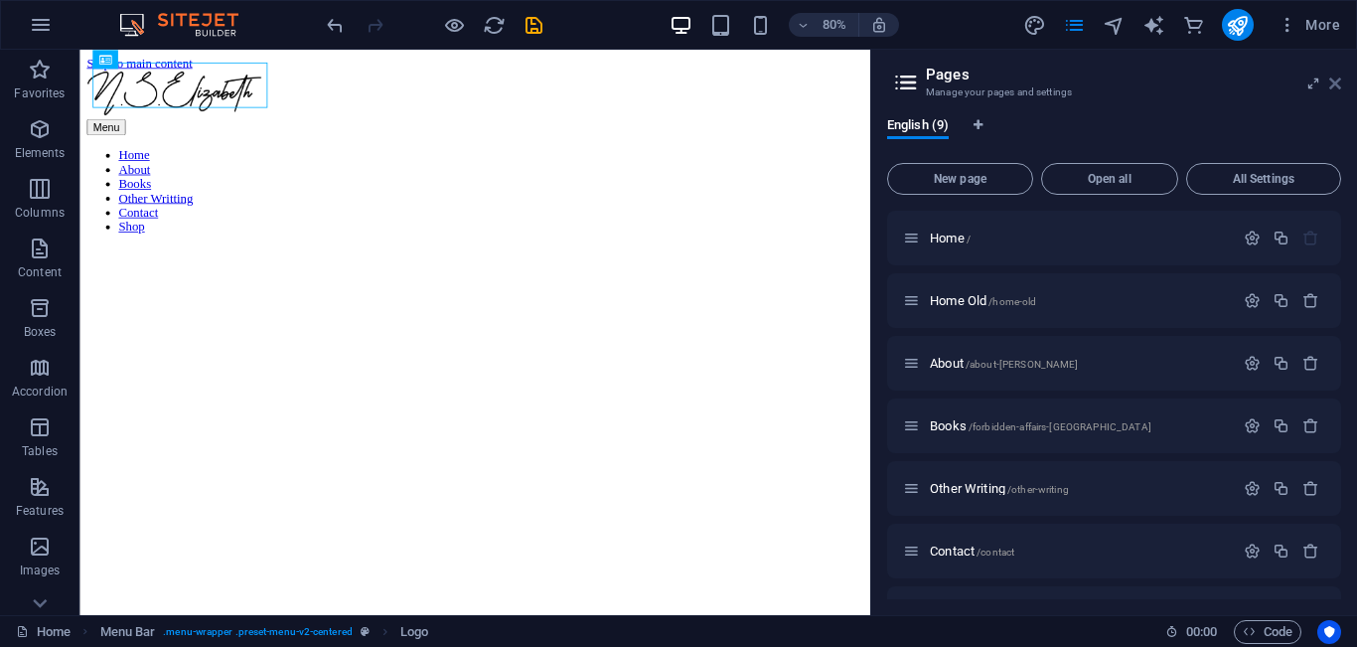
click at [1338, 83] on icon at bounding box center [1335, 83] width 12 height 16
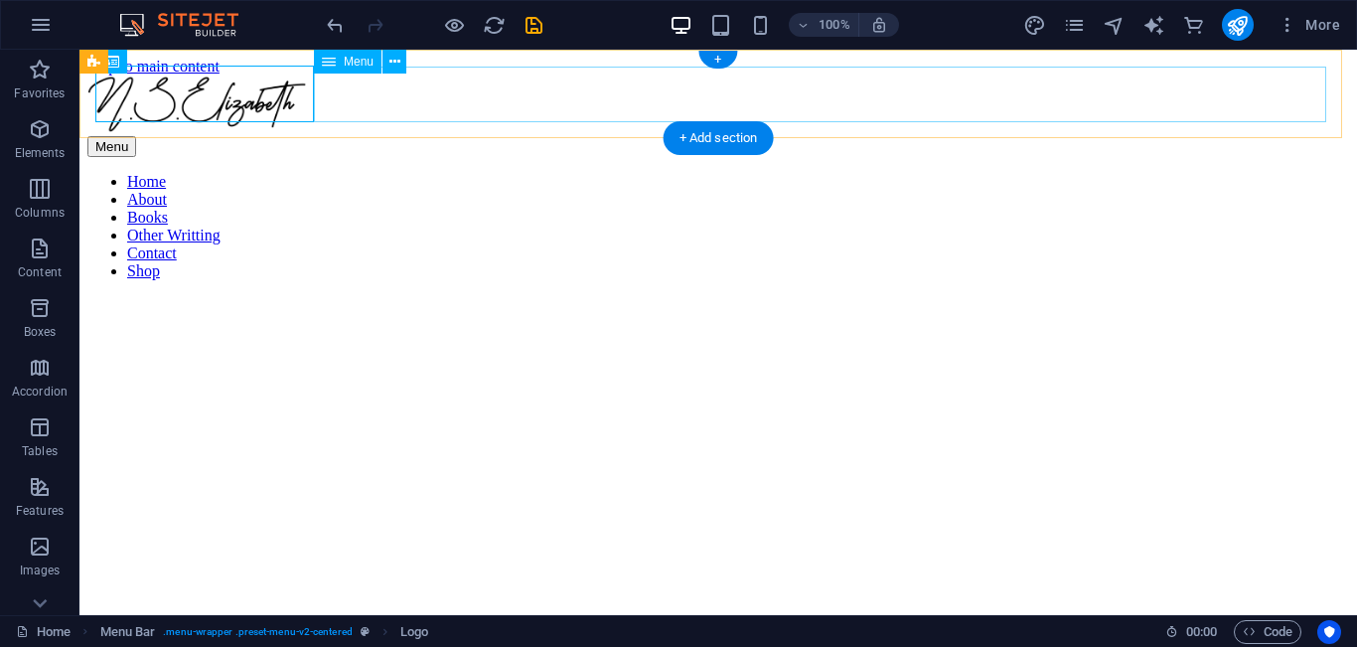
click at [686, 173] on nav "Home About Books Other Writting Contact Shop" at bounding box center [717, 226] width 1261 height 107
select select
select select "3"
select select
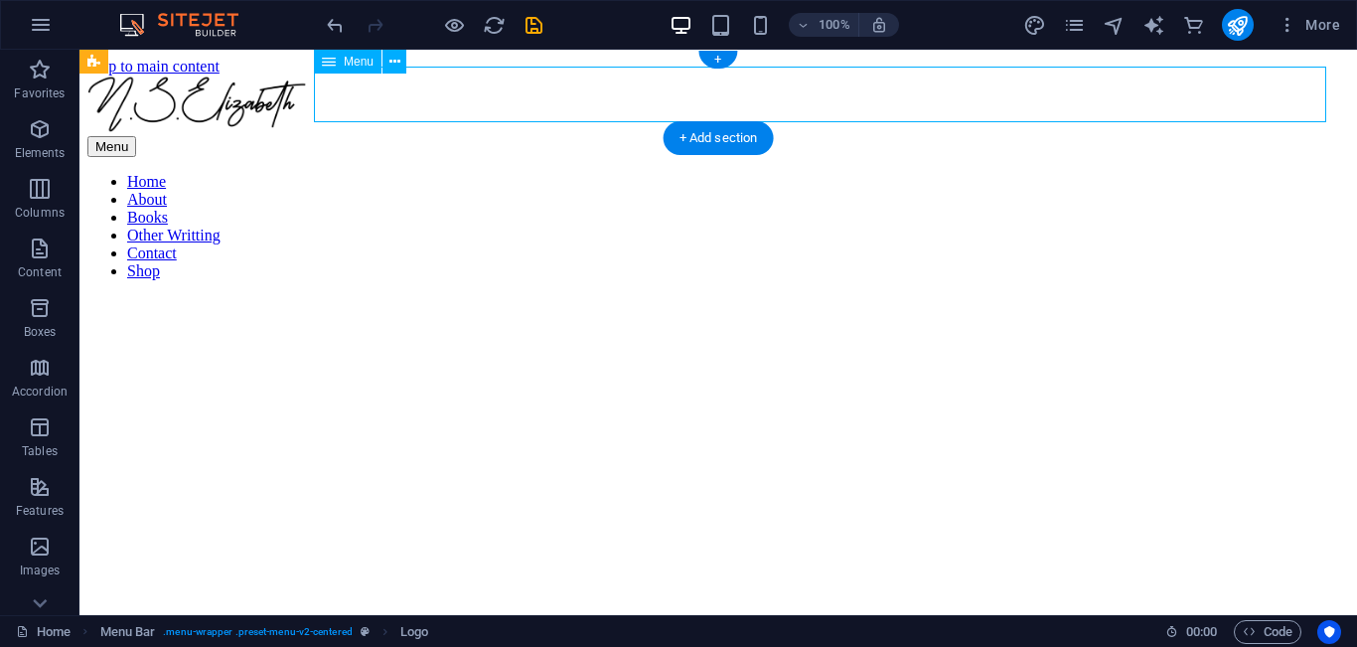
select select "4"
select select
select select "6"
select select
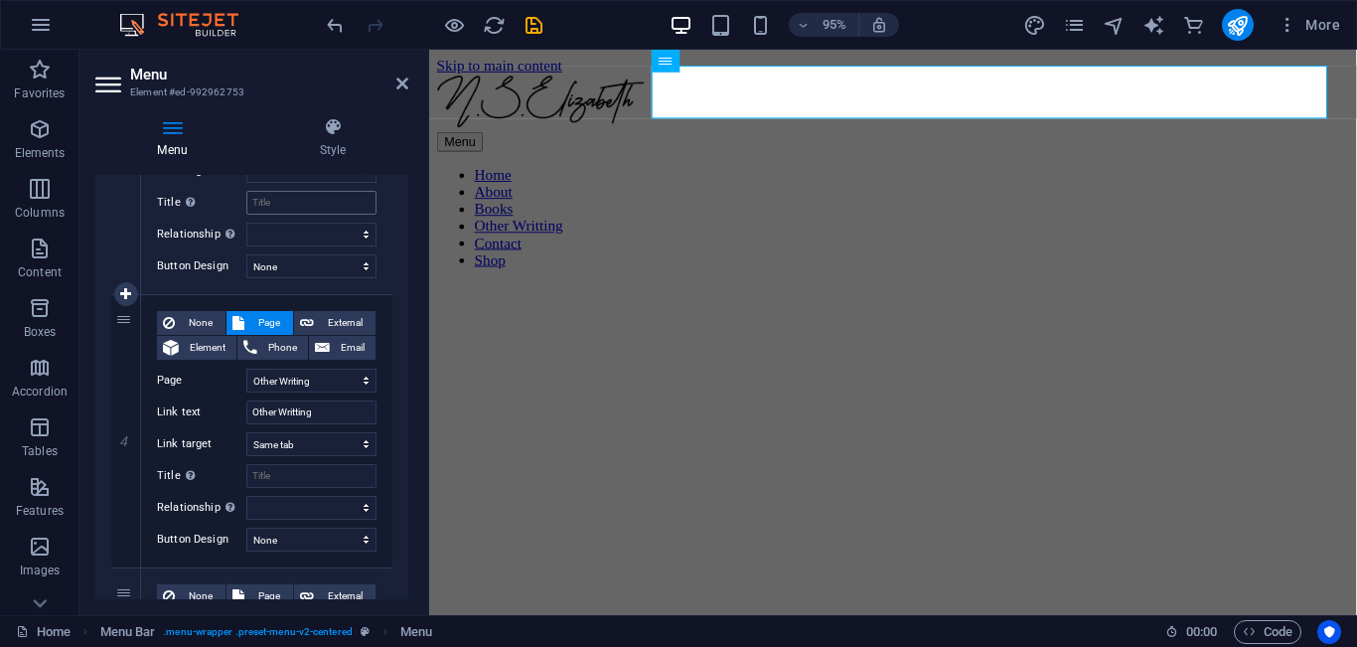
scroll to position [986, 0]
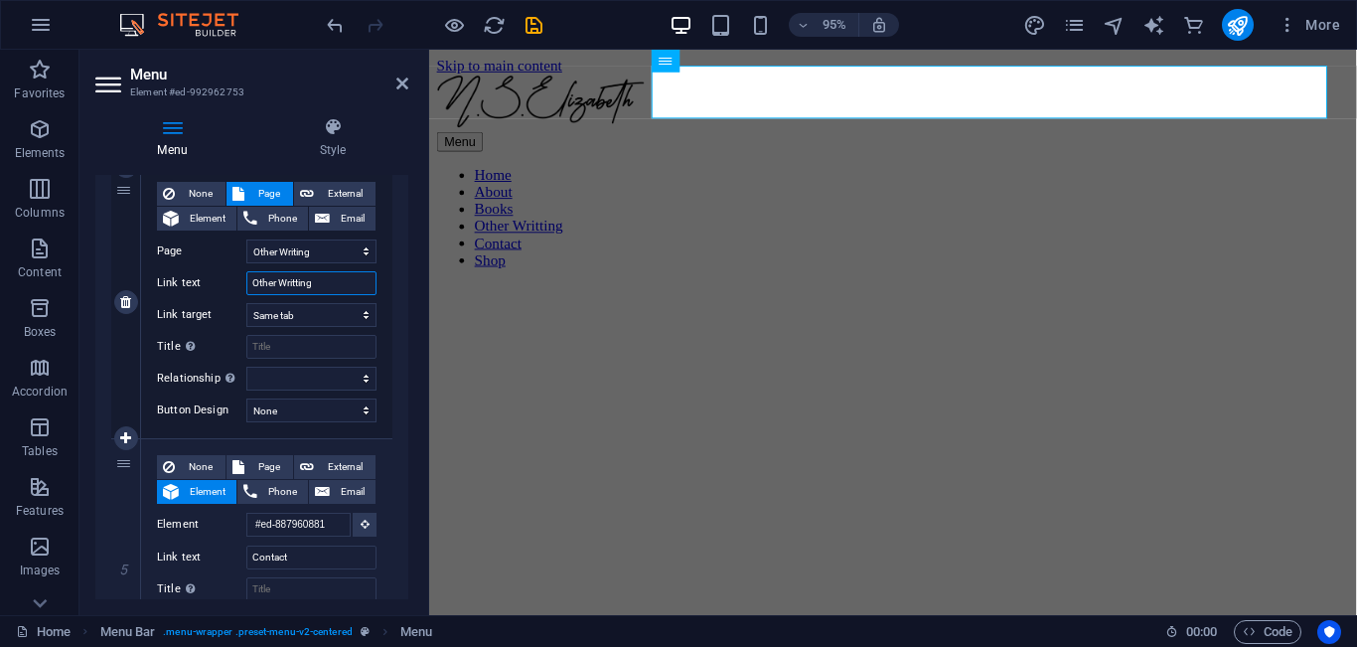
click at [298, 279] on input "Other Writting" at bounding box center [311, 283] width 130 height 24
type input "Other Writing"
select select
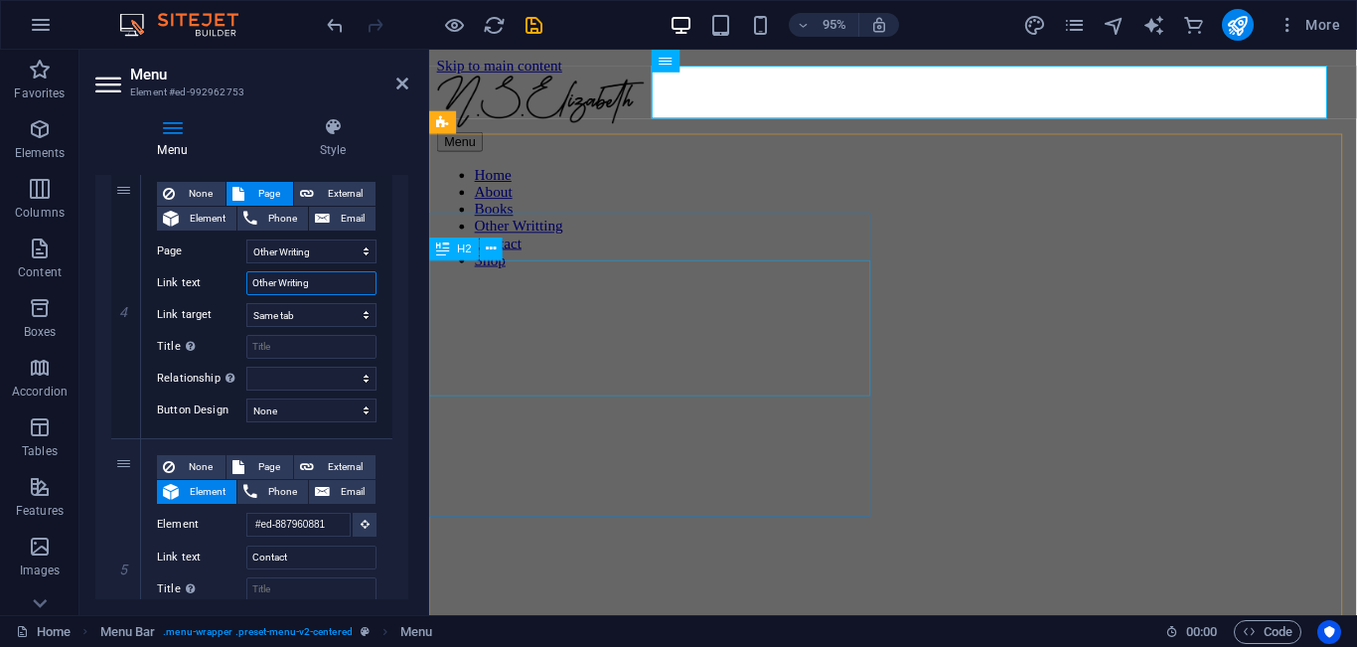
select select
type input "Other Writing"
click at [403, 77] on icon at bounding box center [402, 83] width 12 height 16
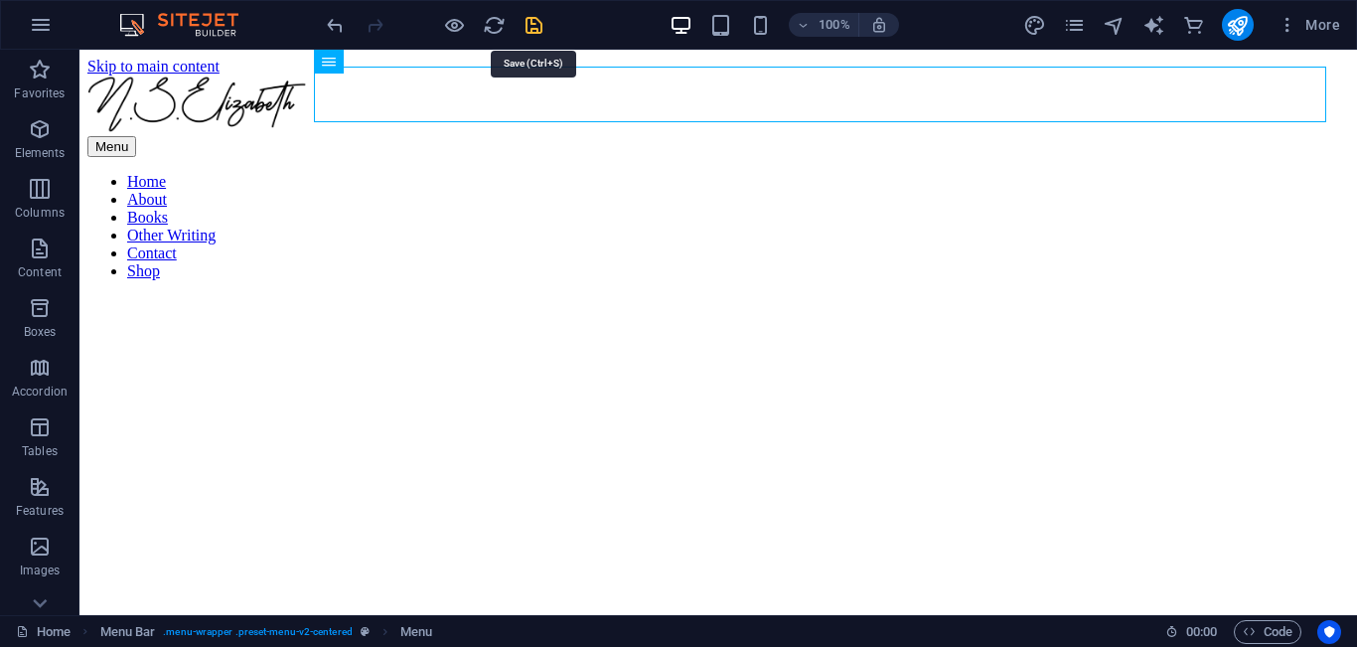
click at [534, 27] on icon "save" at bounding box center [533, 25] width 23 height 23
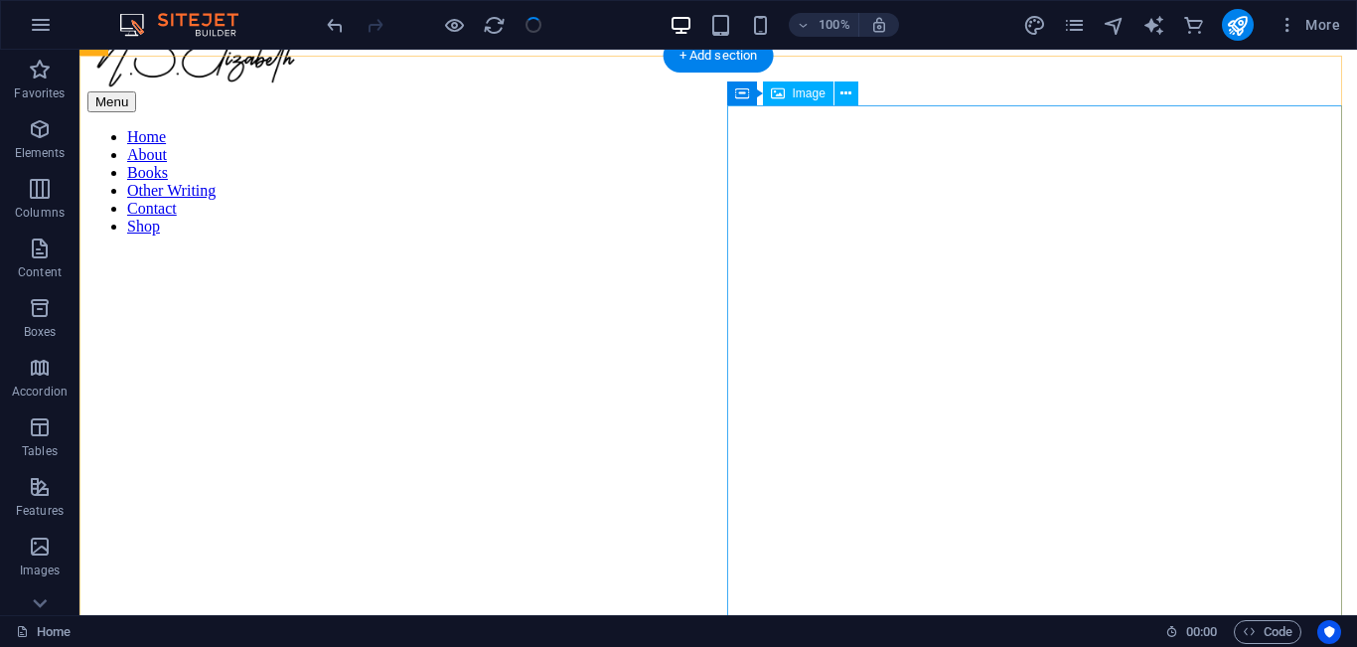
scroll to position [86, 0]
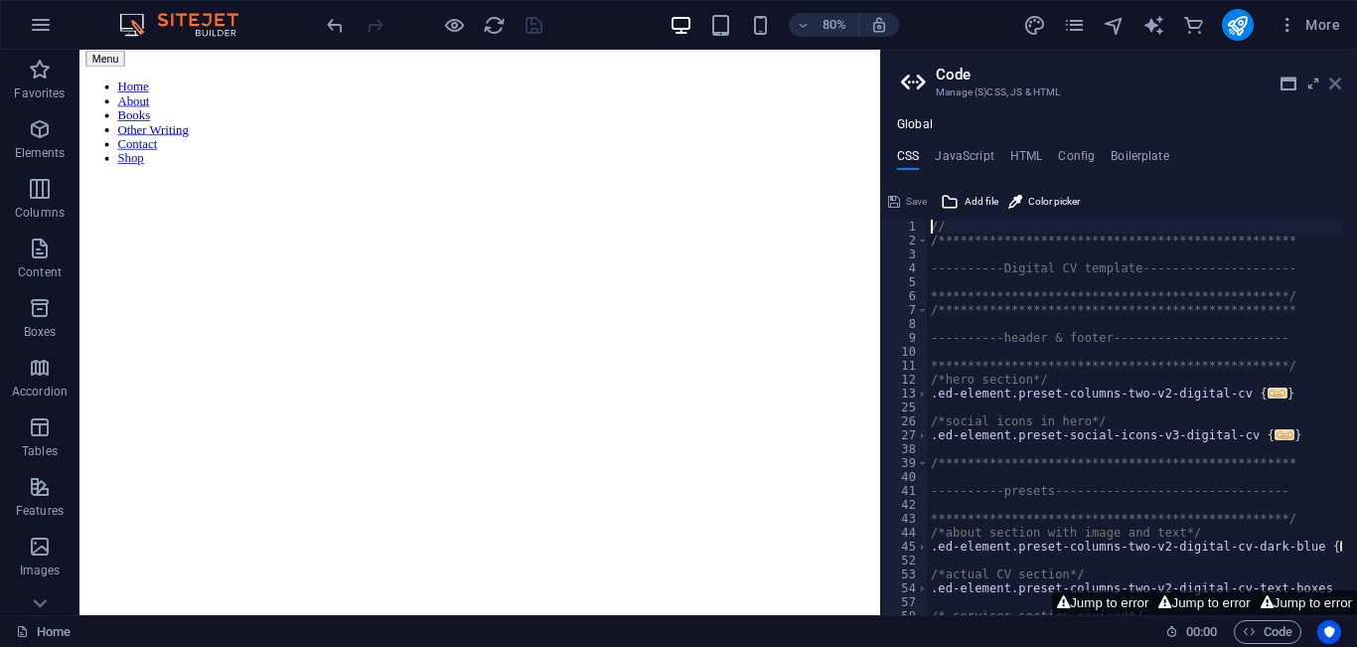
click at [1336, 83] on icon at bounding box center [1335, 83] width 12 height 16
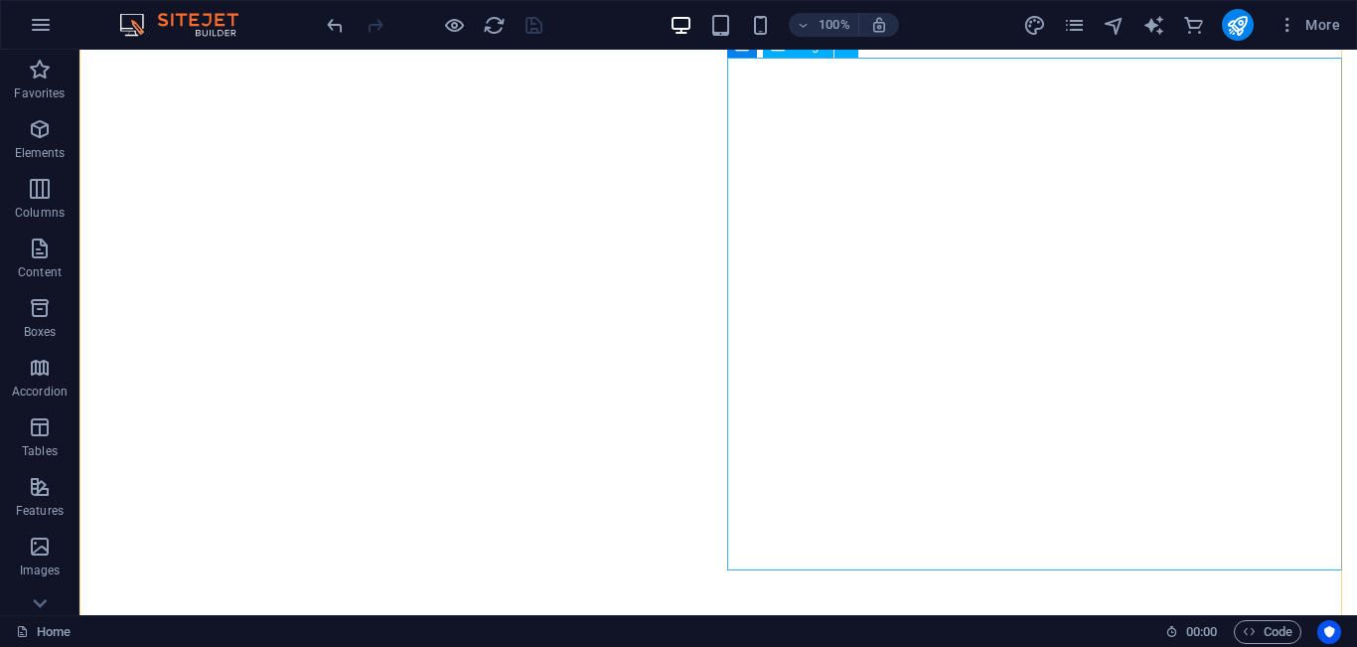
scroll to position [240, 0]
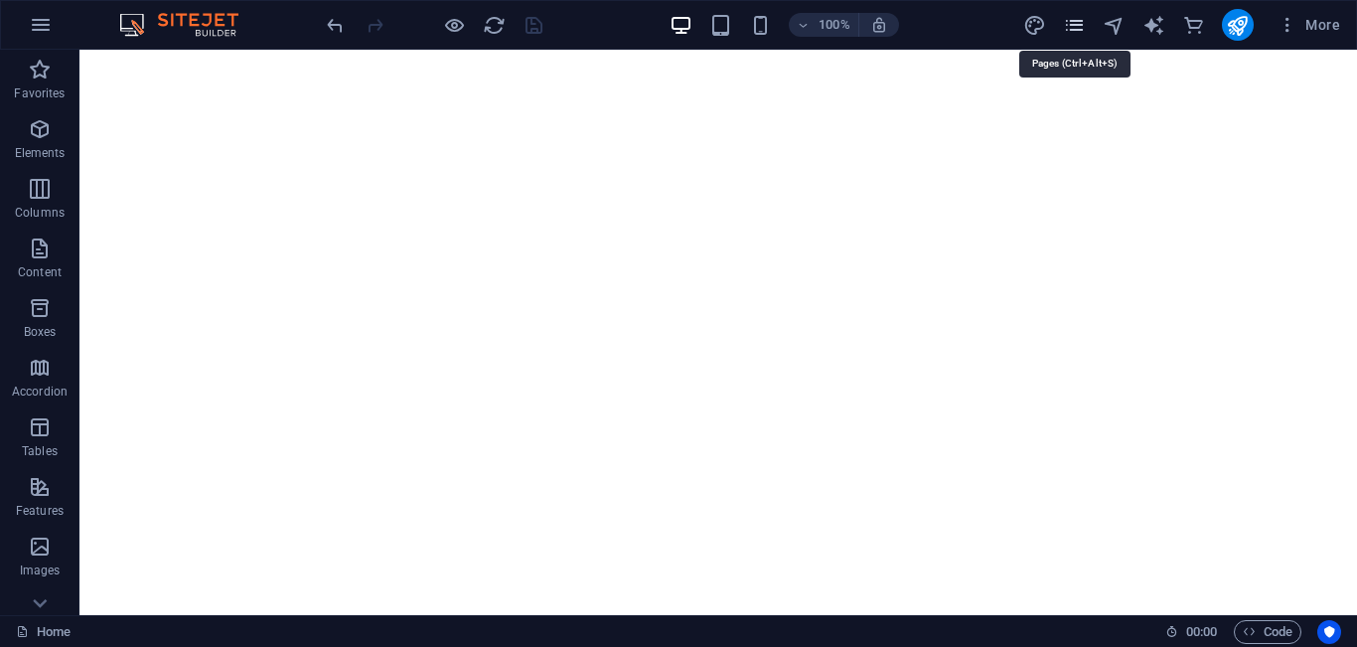
click at [1079, 29] on icon "pages" at bounding box center [1074, 25] width 23 height 23
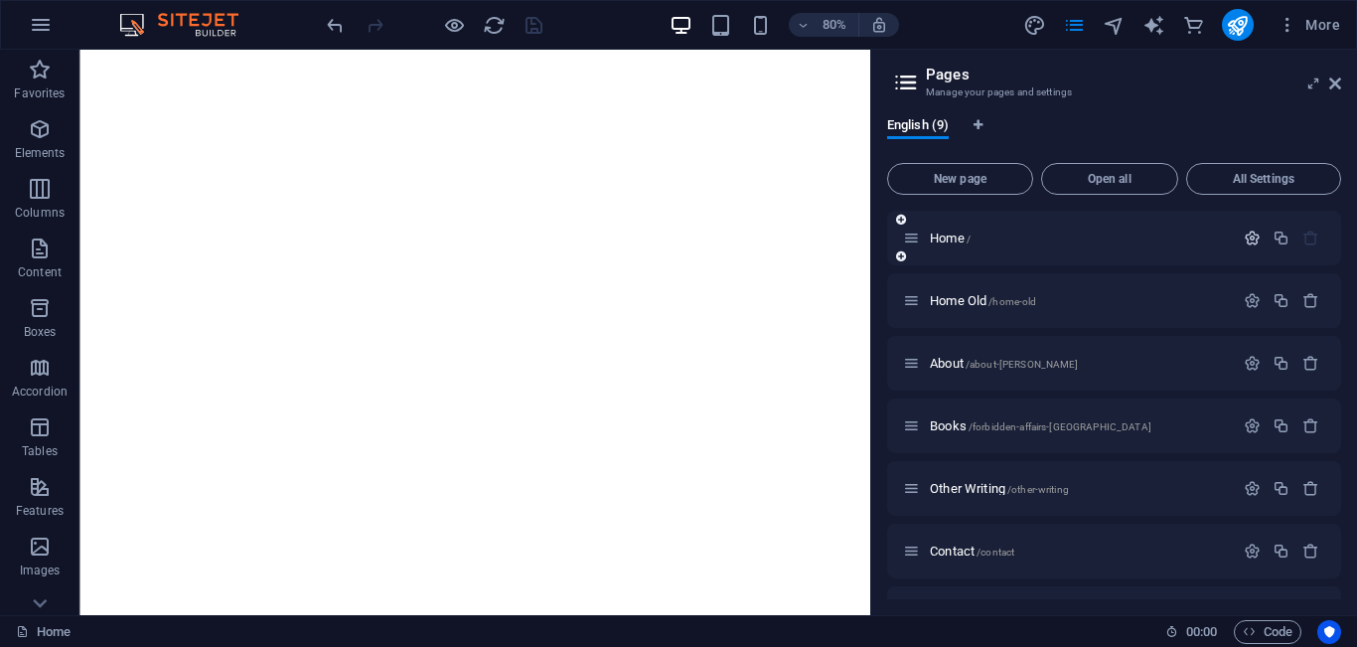
click at [1248, 241] on icon "button" at bounding box center [1251, 237] width 17 height 17
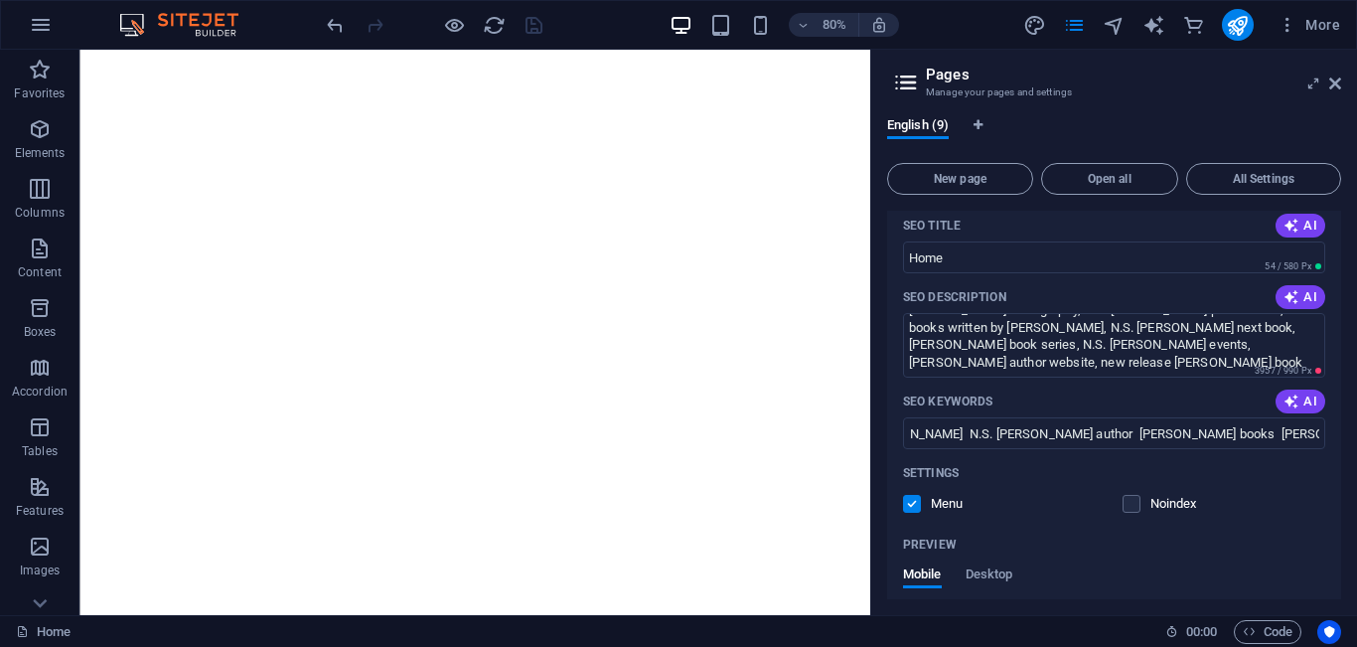
scroll to position [0, 69]
click at [1343, 87] on aside "Pages Manage your pages and settings English (9) New page Open all All Settings…" at bounding box center [1113, 332] width 487 height 565
click at [1336, 84] on icon at bounding box center [1335, 83] width 12 height 16
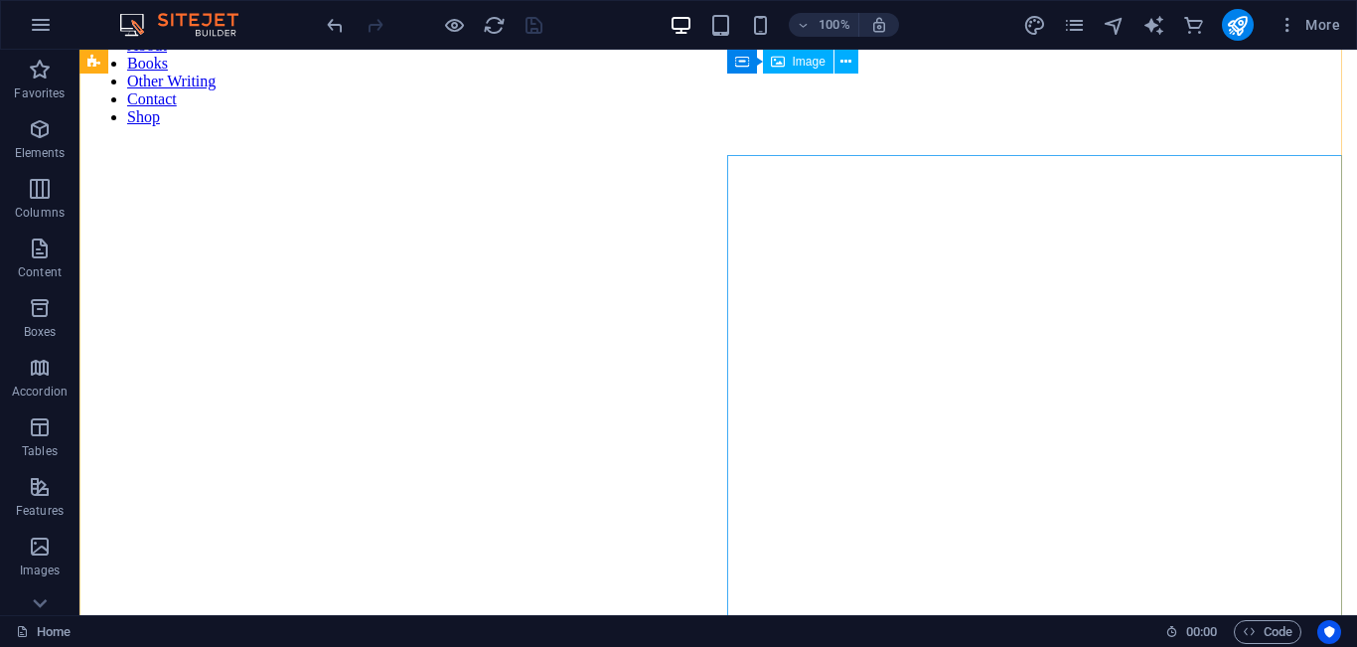
scroll to position [0, 0]
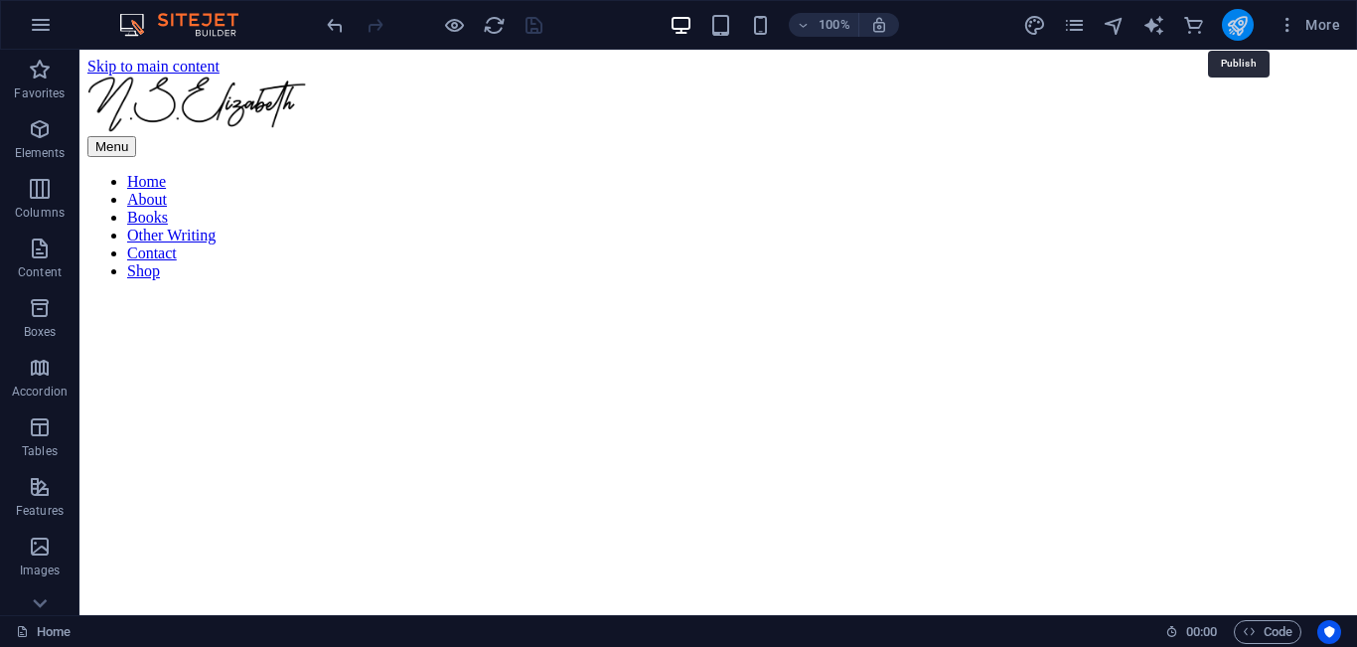
click at [1246, 30] on icon "publish" at bounding box center [1237, 25] width 23 height 23
